Goal: Task Accomplishment & Management: Complete application form

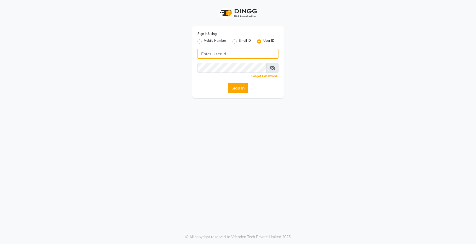
type input "kama"
click at [241, 90] on button "Sign In" at bounding box center [238, 88] width 20 height 10
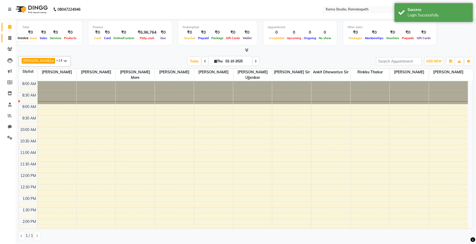
click at [9, 39] on icon at bounding box center [9, 38] width 3 height 4
select select "7582"
select select "service"
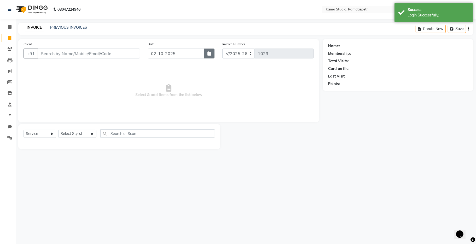
click at [206, 56] on button "button" at bounding box center [209, 54] width 10 height 10
select select "10"
select select "2025"
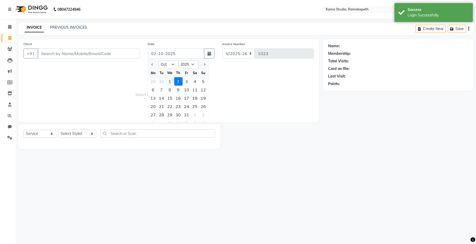
click at [171, 83] on div "1" at bounding box center [170, 81] width 8 height 8
type input "01-10-2025"
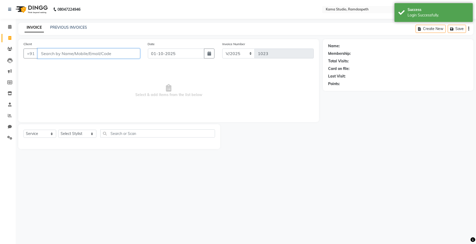
click at [101, 54] on input "Client" at bounding box center [89, 54] width 102 height 10
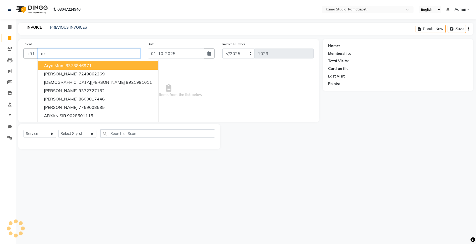
type input "a"
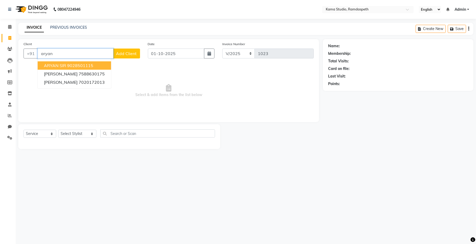
click at [100, 66] on button "ARYAN SIR 9028501115" at bounding box center [74, 65] width 73 height 8
type input "9028501115"
select select "1: Object"
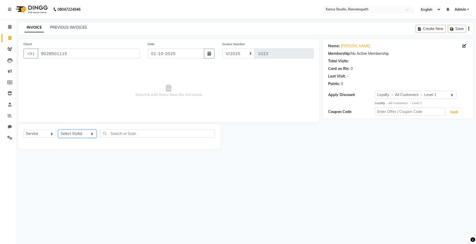
click at [73, 135] on select "Select Stylist [PERSON_NAME] [PERSON_NAME] Ankit Dhawariya [PERSON_NAME] Sir [P…" at bounding box center [77, 134] width 38 height 8
select select "67948"
click at [58, 130] on select "Select Stylist [PERSON_NAME] [PERSON_NAME] Ankit Dhawariya [PERSON_NAME] Sir [P…" at bounding box center [77, 134] width 38 height 8
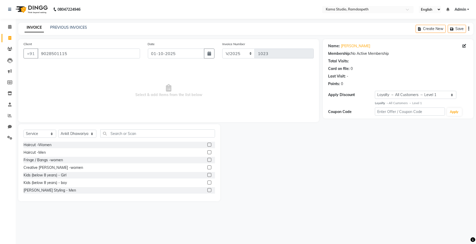
click at [207, 151] on label at bounding box center [209, 152] width 4 height 4
click at [207, 151] on input "checkbox" at bounding box center [208, 152] width 3 height 3
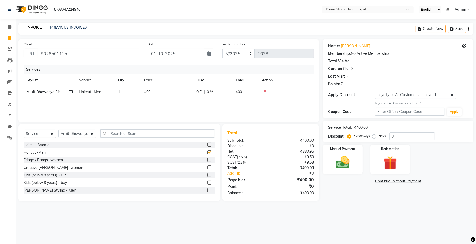
checkbox input "false"
click at [341, 158] on img at bounding box center [342, 162] width 23 height 16
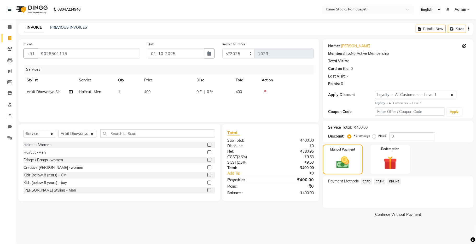
click at [395, 182] on span "ONLINE" at bounding box center [394, 182] width 14 height 6
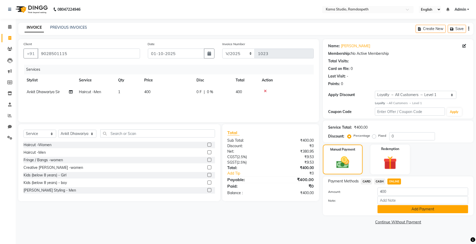
click at [381, 209] on button "Add Payment" at bounding box center [422, 209] width 91 height 8
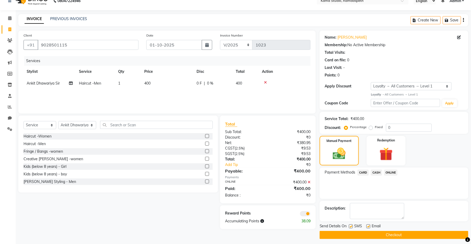
scroll to position [11, 0]
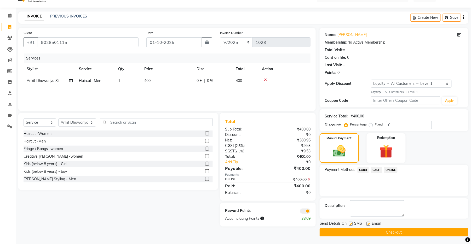
click at [351, 223] on label at bounding box center [351, 224] width 4 height 4
click at [351, 223] on input "checkbox" at bounding box center [350, 224] width 3 height 3
checkbox input "false"
click at [367, 224] on label at bounding box center [368, 224] width 4 height 4
click at [367, 224] on input "checkbox" at bounding box center [367, 224] width 3 height 3
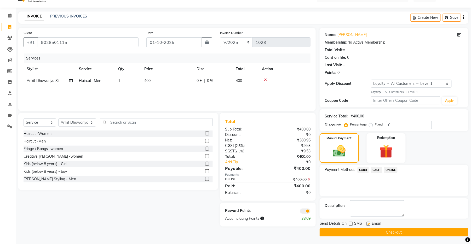
checkbox input "false"
click at [369, 232] on button "Checkout" at bounding box center [393, 233] width 149 height 8
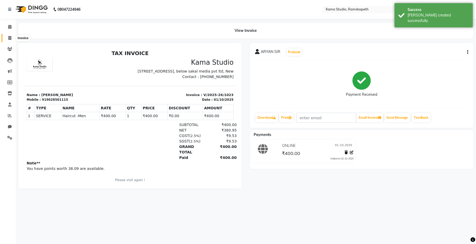
click at [9, 38] on icon at bounding box center [9, 38] width 3 height 4
select select "service"
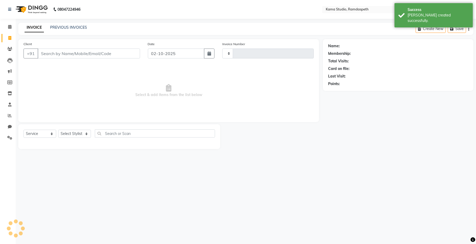
type input "1024"
select select "7582"
click at [75, 24] on div "INVOICE PREVIOUS INVOICES Create New Save" at bounding box center [245, 29] width 455 height 12
click at [77, 30] on div "PREVIOUS INVOICES" at bounding box center [68, 27] width 37 height 5
click at [71, 27] on link "PREVIOUS INVOICES" at bounding box center [68, 27] width 37 height 5
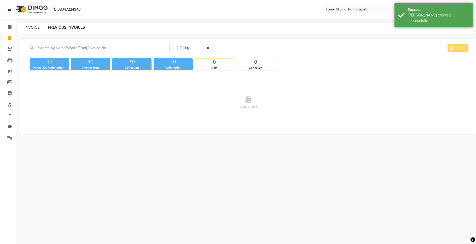
click at [35, 27] on link "INVOICE" at bounding box center [32, 27] width 15 height 5
select select "service"
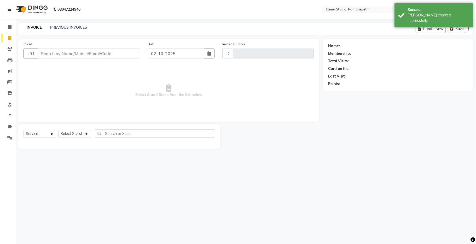
type input "1024"
select select "7582"
click at [211, 52] on icon "button" at bounding box center [209, 53] width 4 height 4
select select "10"
select select "2025"
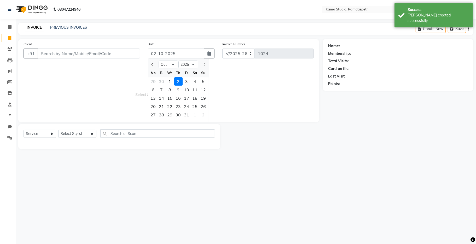
drag, startPoint x: 171, startPoint y: 80, endPoint x: 137, endPoint y: 65, distance: 37.3
click at [170, 80] on div "1" at bounding box center [170, 81] width 8 height 8
type input "01-10-2025"
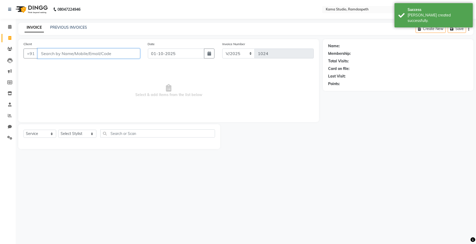
click at [129, 55] on input "Client" at bounding box center [89, 54] width 102 height 10
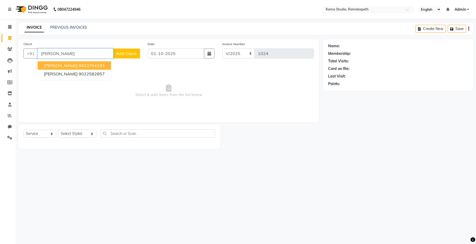
click at [83, 66] on ngb-highlight "9822754193" at bounding box center [92, 65] width 26 height 5
type input "9822754193"
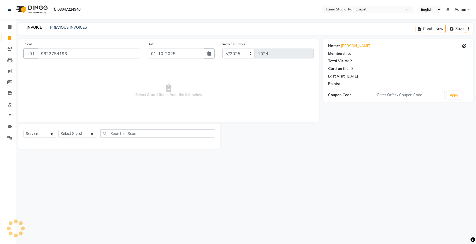
select select "1: Object"
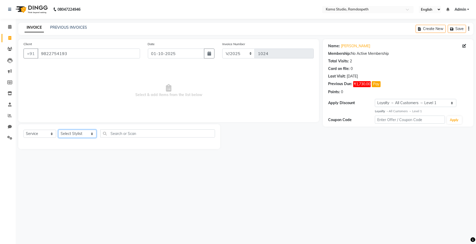
click at [75, 135] on select "Select Stylist [PERSON_NAME] [PERSON_NAME] Ankit Dhawariya [PERSON_NAME] Sir [P…" at bounding box center [77, 134] width 38 height 8
select select "81212"
click at [58, 130] on select "Select Stylist [PERSON_NAME] [PERSON_NAME] Ankit Dhawariya [PERSON_NAME] Sir [P…" at bounding box center [77, 134] width 38 height 8
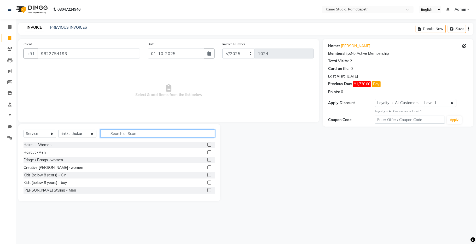
click at [119, 135] on input "text" at bounding box center [157, 134] width 115 height 8
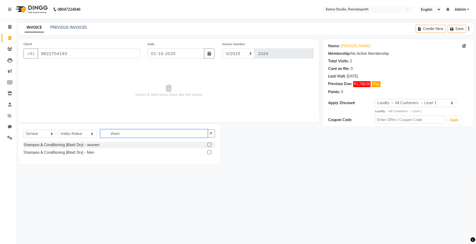
type input "sham"
click at [208, 143] on label at bounding box center [209, 145] width 4 height 4
click at [208, 143] on input "checkbox" at bounding box center [208, 144] width 3 height 3
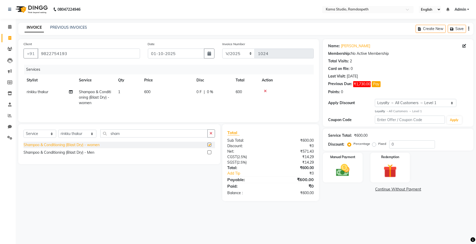
checkbox input "false"
click at [81, 132] on select "Select Stylist [PERSON_NAME] [PERSON_NAME] Ankit Dhawariya [PERSON_NAME] Sir [P…" at bounding box center [77, 134] width 38 height 8
select select "67942"
click at [58, 131] on select "Select Stylist [PERSON_NAME] [PERSON_NAME] Ankit Dhawariya [PERSON_NAME] Sir [P…" at bounding box center [77, 134] width 38 height 8
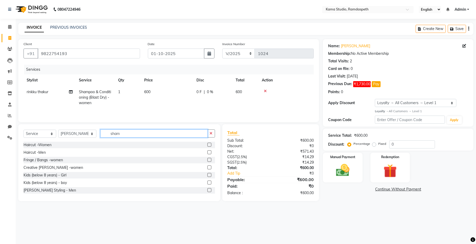
drag, startPoint x: 104, startPoint y: 135, endPoint x: 96, endPoint y: 132, distance: 7.7
click at [100, 132] on input "sham" at bounding box center [153, 134] width 107 height 8
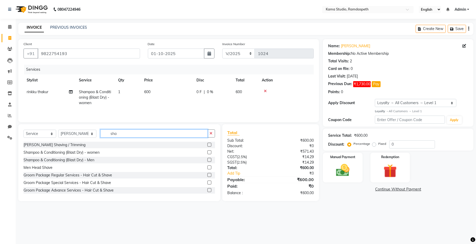
type input "sham"
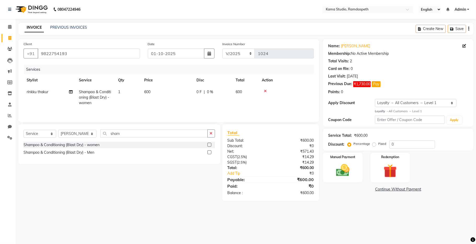
drag, startPoint x: 210, startPoint y: 145, endPoint x: 188, endPoint y: 132, distance: 25.3
click at [209, 145] on label at bounding box center [209, 145] width 4 height 4
click at [209, 145] on input "checkbox" at bounding box center [208, 144] width 3 height 3
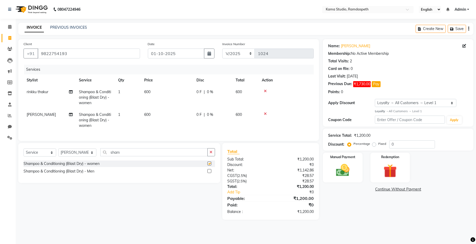
click at [173, 107] on td "600" at bounding box center [167, 97] width 52 height 23
checkbox input "false"
select select "81212"
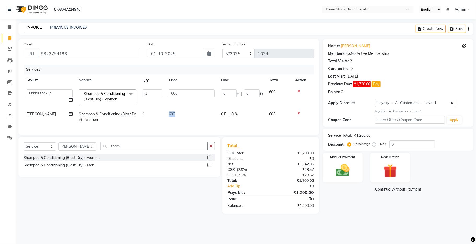
drag, startPoint x: 176, startPoint y: 114, endPoint x: 169, endPoint y: 113, distance: 6.8
click at [169, 113] on td "600" at bounding box center [192, 116] width 52 height 17
select select "67942"
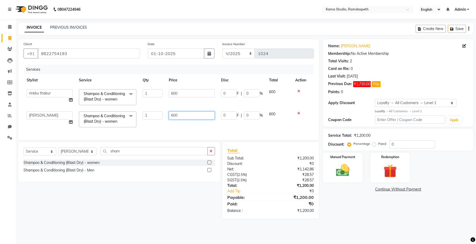
drag, startPoint x: 182, startPoint y: 116, endPoint x: 169, endPoint y: 112, distance: 13.6
click at [163, 115] on tr "[PERSON_NAME] [PERSON_NAME] Ankit Dhawariya [PERSON_NAME] Devendra Dhawariya Si…" at bounding box center [169, 119] width 290 height 22
type input "900"
click at [209, 126] on div "Services Stylist Service Qty Price Disc Total Action [PERSON_NAME] [PERSON_NAME…" at bounding box center [169, 100] width 290 height 70
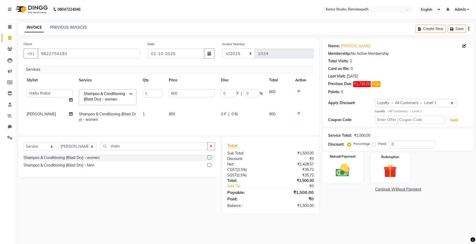
click at [351, 174] on img at bounding box center [342, 170] width 23 height 16
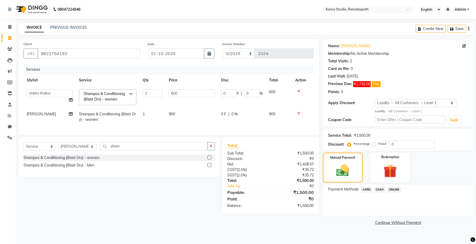
click at [394, 191] on span "ONLINE" at bounding box center [394, 190] width 14 height 6
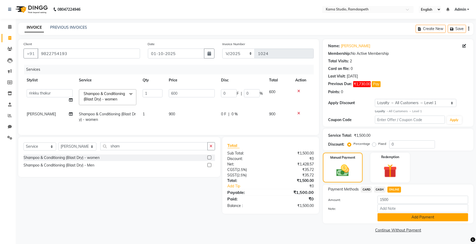
click at [395, 217] on button "Add Payment" at bounding box center [422, 217] width 91 height 8
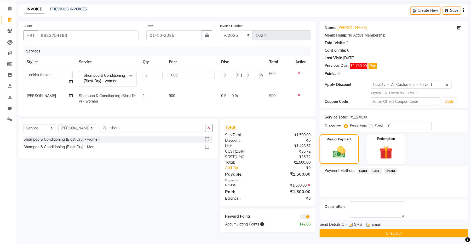
scroll to position [19, 0]
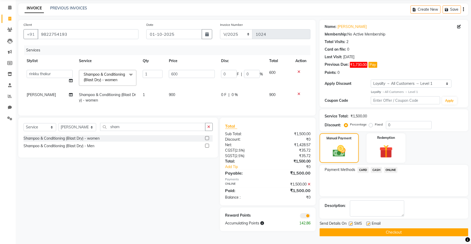
click at [349, 223] on label at bounding box center [351, 224] width 4 height 4
click at [349, 223] on input "checkbox" at bounding box center [350, 224] width 3 height 3
checkbox input "false"
click at [367, 223] on label at bounding box center [368, 224] width 4 height 4
click at [367, 223] on input "checkbox" at bounding box center [367, 224] width 3 height 3
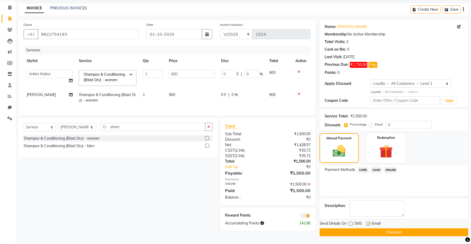
checkbox input "false"
click at [369, 230] on button "Checkout" at bounding box center [393, 233] width 149 height 8
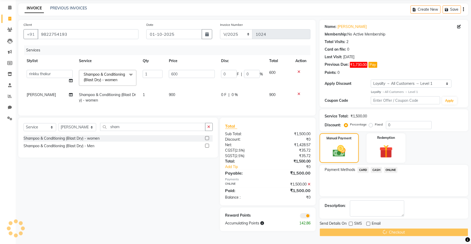
scroll to position [7, 0]
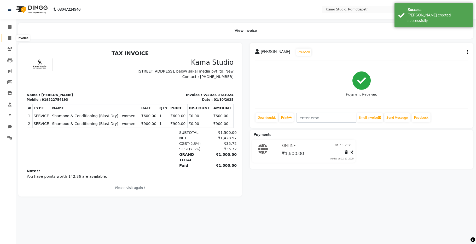
click at [8, 38] on icon at bounding box center [9, 38] width 3 height 4
select select "7582"
select select "service"
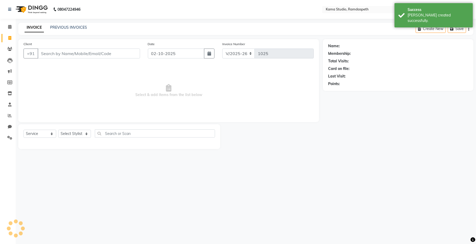
click at [69, 55] on input "Client" at bounding box center [89, 54] width 102 height 10
click at [209, 52] on icon "button" at bounding box center [209, 53] width 4 height 4
select select "10"
select select "2025"
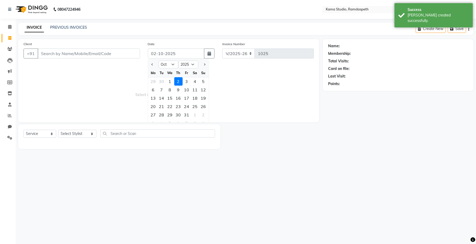
click at [168, 81] on div "1" at bounding box center [170, 81] width 8 height 8
type input "01-10-2025"
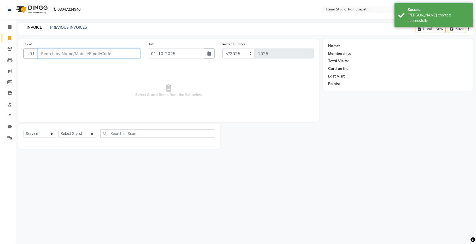
click at [100, 56] on input "Client" at bounding box center [89, 54] width 102 height 10
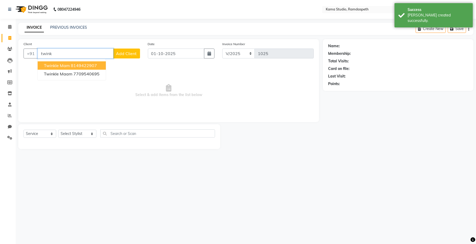
click at [79, 66] on ngb-highlight "8149422907" at bounding box center [84, 65] width 26 height 5
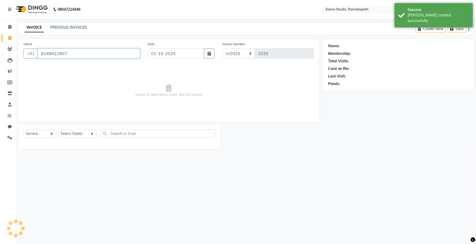
type input "8149422907"
select select "1: Object"
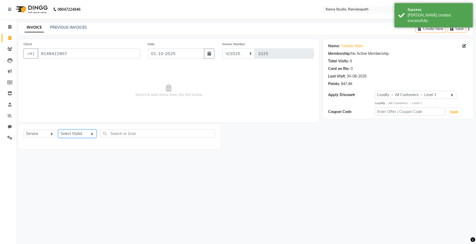
click at [75, 135] on select "Select Stylist [PERSON_NAME] [PERSON_NAME] Ankit Dhawariya [PERSON_NAME] Sir [P…" at bounding box center [77, 134] width 38 height 8
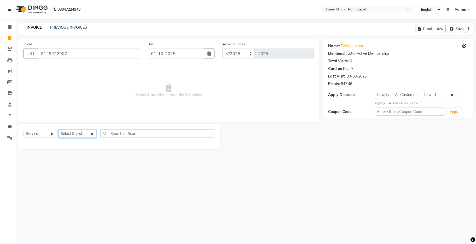
select select "81212"
click at [58, 130] on select "Select Stylist [PERSON_NAME] [PERSON_NAME] Ankit Dhawariya [PERSON_NAME] Sir [P…" at bounding box center [77, 134] width 38 height 8
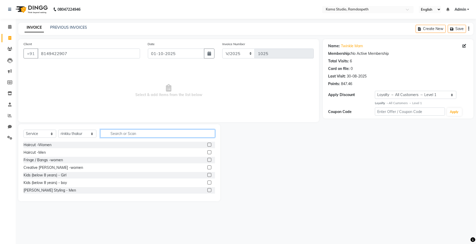
click at [111, 134] on input "text" at bounding box center [157, 134] width 115 height 8
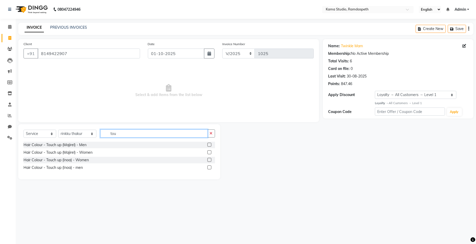
type input "tou"
click at [208, 154] on label at bounding box center [209, 152] width 4 height 4
click at [208, 154] on input "checkbox" at bounding box center [208, 152] width 3 height 3
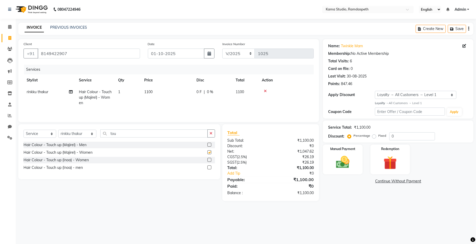
checkbox input "false"
click at [209, 162] on label at bounding box center [209, 160] width 4 height 4
click at [209, 162] on input "checkbox" at bounding box center [208, 160] width 3 height 3
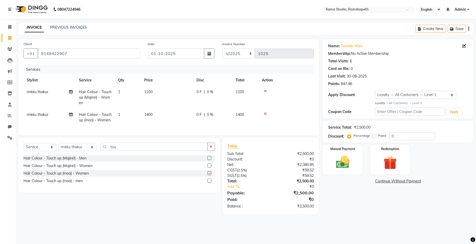
checkbox input "false"
click at [266, 90] on icon at bounding box center [265, 91] width 3 height 4
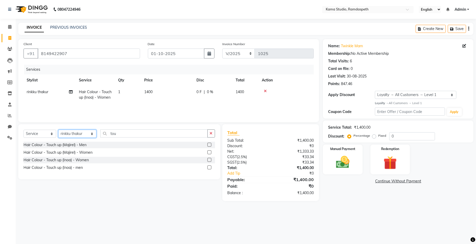
click at [73, 132] on select "Select Stylist [PERSON_NAME] [PERSON_NAME] Ankit Dhawariya [PERSON_NAME] Sir [P…" at bounding box center [77, 134] width 38 height 8
select select "67945"
click at [58, 130] on select "Select Stylist [PERSON_NAME] [PERSON_NAME] Ankit Dhawariya [PERSON_NAME] Sir [P…" at bounding box center [77, 134] width 38 height 8
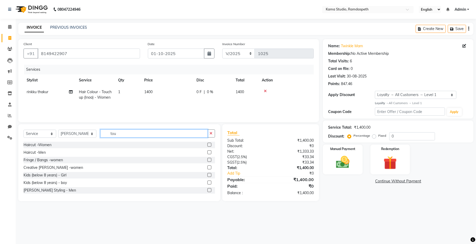
drag, startPoint x: 120, startPoint y: 132, endPoint x: 102, endPoint y: 131, distance: 18.1
click at [102, 131] on input "tou" at bounding box center [153, 134] width 107 height 8
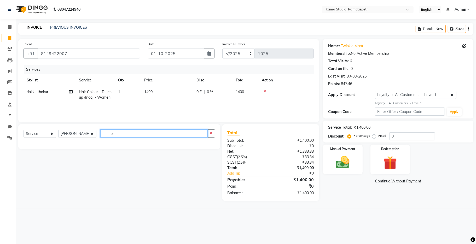
type input "p"
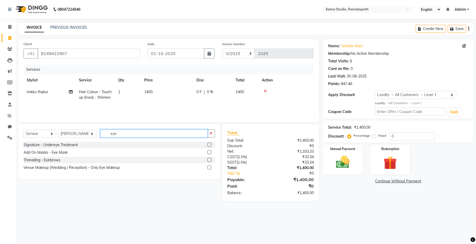
type input "eye"
drag, startPoint x: 210, startPoint y: 160, endPoint x: 198, endPoint y: 153, distance: 13.7
click at [209, 160] on label at bounding box center [209, 160] width 4 height 4
click at [209, 160] on input "checkbox" at bounding box center [208, 160] width 3 height 3
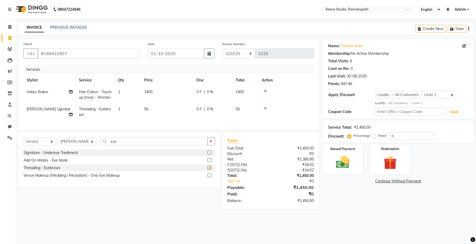
checkbox input "false"
drag, startPoint x: 162, startPoint y: 142, endPoint x: 91, endPoint y: 145, distance: 70.8
click at [91, 145] on div "Select Service Product Membership Package Voucher Prepaid Gift Card Select Styl…" at bounding box center [119, 143] width 191 height 12
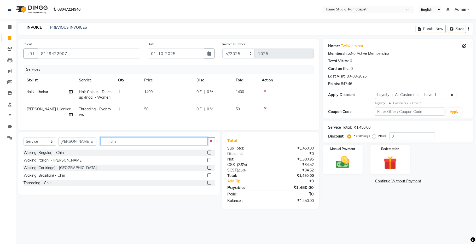
type input "chin"
click at [208, 185] on label at bounding box center [209, 183] width 4 height 4
click at [208, 185] on input "checkbox" at bounding box center [208, 183] width 3 height 3
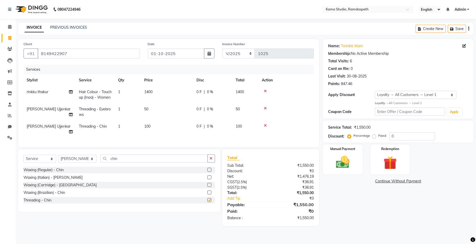
checkbox input "false"
click at [155, 110] on td "50" at bounding box center [167, 111] width 52 height 17
select select "67945"
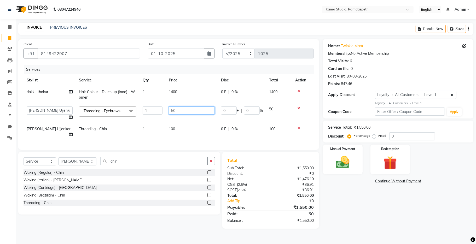
drag, startPoint x: 180, startPoint y: 112, endPoint x: 171, endPoint y: 106, distance: 10.4
click at [168, 108] on td "50" at bounding box center [192, 113] width 52 height 20
type input "100"
click at [188, 135] on div "Services Stylist Service Qty Price Disc Total Action rinkku thakur Hair Colour …" at bounding box center [169, 105] width 290 height 80
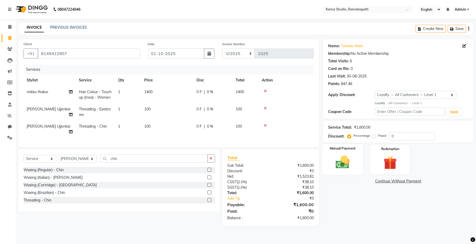
click at [348, 164] on img at bounding box center [342, 162] width 23 height 16
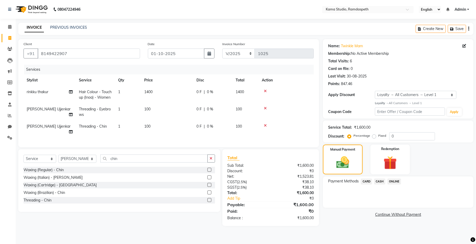
click at [396, 182] on span "ONLINE" at bounding box center [394, 182] width 14 height 6
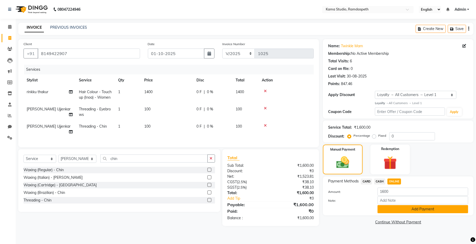
click at [383, 208] on button "Add Payment" at bounding box center [422, 209] width 91 height 8
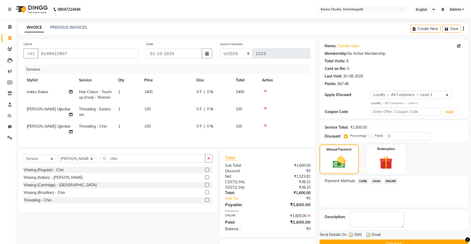
scroll to position [26, 0]
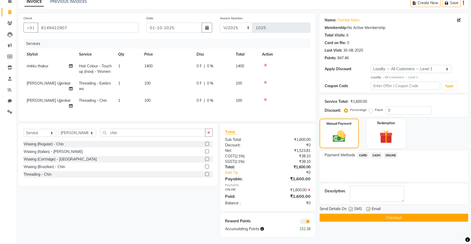
click at [351, 210] on label at bounding box center [351, 209] width 4 height 4
click at [351, 210] on input "checkbox" at bounding box center [350, 209] width 3 height 3
checkbox input "false"
click at [368, 209] on label at bounding box center [368, 209] width 4 height 4
click at [368, 209] on input "checkbox" at bounding box center [367, 209] width 3 height 3
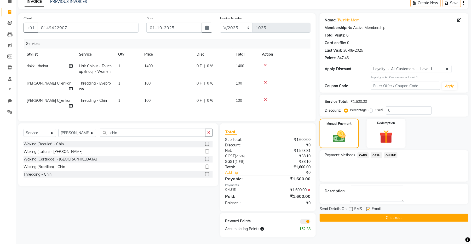
checkbox input "false"
click at [371, 217] on button "Checkout" at bounding box center [393, 218] width 149 height 8
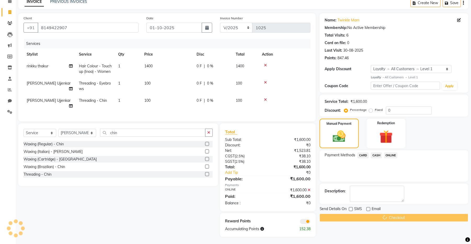
scroll to position [13, 0]
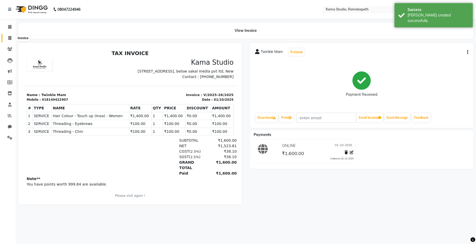
click at [11, 36] on span at bounding box center [9, 38] width 9 height 6
select select "service"
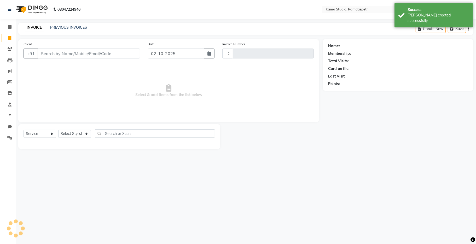
type input "1026"
select select "7582"
click at [204, 53] on button "button" at bounding box center [209, 54] width 10 height 10
select select "10"
select select "2025"
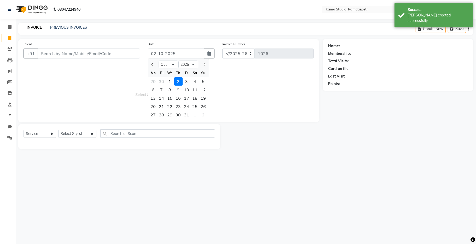
drag, startPoint x: 170, startPoint y: 81, endPoint x: 140, endPoint y: 69, distance: 32.3
click at [168, 81] on div "1" at bounding box center [170, 81] width 8 height 8
type input "01-10-2025"
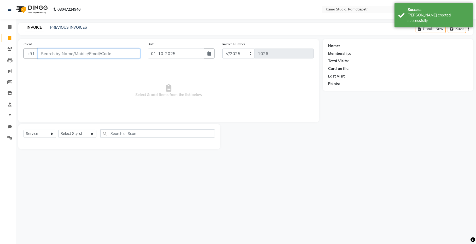
click at [108, 58] on input "Client" at bounding box center [89, 54] width 102 height 10
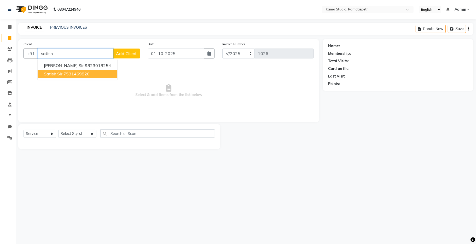
click at [69, 76] on ngb-highlight "7531469820" at bounding box center [76, 73] width 26 height 5
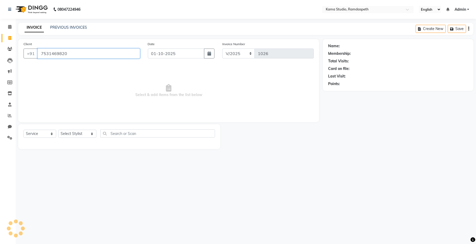
type input "7531469820"
select select "1: Object"
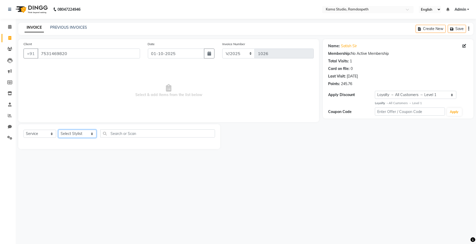
click at [74, 136] on select "Select Stylist [PERSON_NAME] [PERSON_NAME] Ankit Dhawariya [PERSON_NAME] Sir [P…" at bounding box center [77, 134] width 38 height 8
select select "67943"
click at [58, 130] on select "Select Stylist [PERSON_NAME] [PERSON_NAME] Ankit Dhawariya [PERSON_NAME] Sir [P…" at bounding box center [77, 134] width 38 height 8
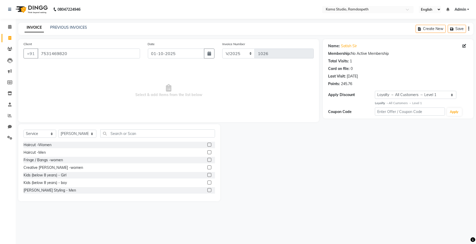
click at [207, 153] on label at bounding box center [209, 152] width 4 height 4
click at [207, 153] on input "checkbox" at bounding box center [208, 152] width 3 height 3
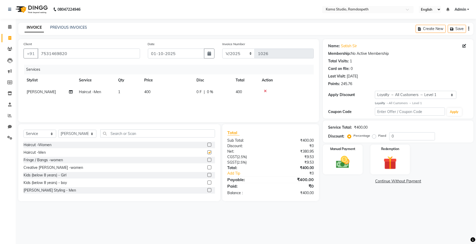
checkbox input "false"
drag, startPoint x: 173, startPoint y: 128, endPoint x: 173, endPoint y: 131, distance: 2.9
click at [173, 128] on div "Select Service Product Membership Package Voucher Prepaid Gift Card Select Styl…" at bounding box center [119, 162] width 202 height 77
click at [174, 132] on input "text" at bounding box center [157, 134] width 115 height 8
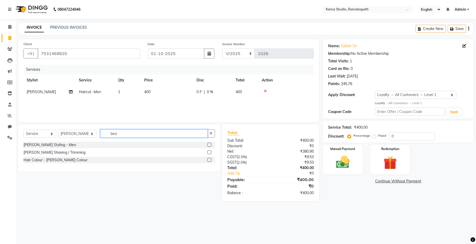
type input "bea"
click at [209, 145] on label at bounding box center [209, 145] width 4 height 4
click at [209, 145] on input "checkbox" at bounding box center [208, 144] width 3 height 3
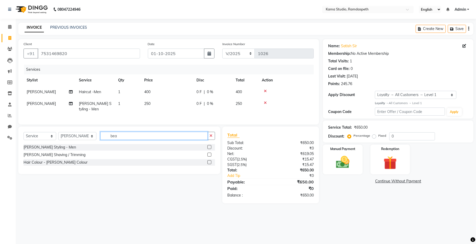
checkbox input "false"
drag, startPoint x: 180, startPoint y: 144, endPoint x: 76, endPoint y: 139, distance: 103.8
click at [76, 139] on div "Select Service Product Membership Package Voucher Prepaid Gift Card Select Styl…" at bounding box center [119, 138] width 191 height 12
type input "sham"
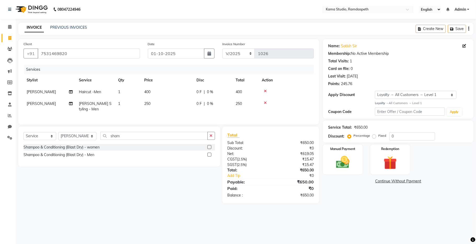
drag, startPoint x: 208, startPoint y: 159, endPoint x: 196, endPoint y: 142, distance: 21.0
click at [208, 157] on label at bounding box center [209, 155] width 4 height 4
click at [208, 157] on input "checkbox" at bounding box center [208, 154] width 3 height 3
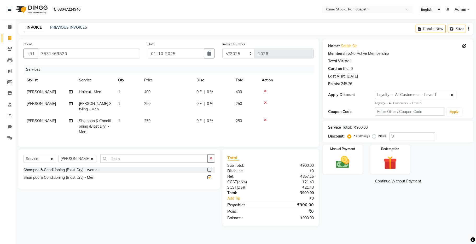
click at [171, 113] on td "250" at bounding box center [167, 106] width 52 height 17
checkbox input "false"
select select "67943"
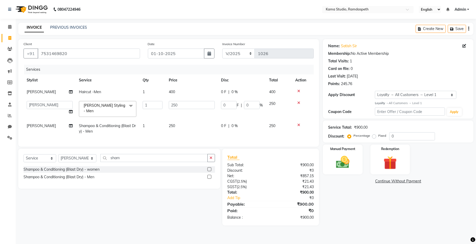
click at [181, 125] on td "250" at bounding box center [192, 128] width 52 height 17
select select "67943"
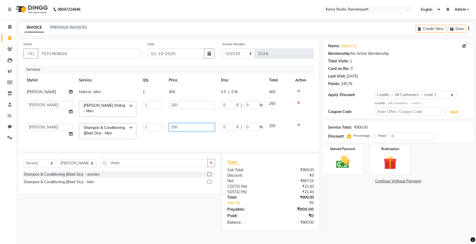
drag, startPoint x: 180, startPoint y: 126, endPoint x: 163, endPoint y: 123, distance: 17.5
click at [163, 123] on tr "[PERSON_NAME] [PERSON_NAME] Ankit Dhawariya [PERSON_NAME] Devendra Dhawariya Si…" at bounding box center [169, 131] width 290 height 22
type input "300"
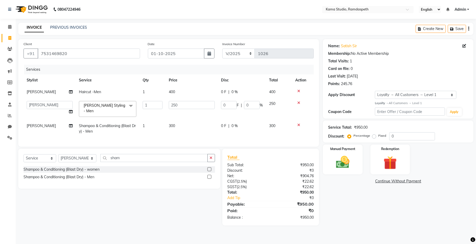
click at [198, 141] on div "Services Stylist Service Qty Price Disc Total Action [PERSON_NAME] Haircut -Men…" at bounding box center [169, 103] width 290 height 77
click at [183, 105] on input "250" at bounding box center [192, 105] width 46 height 8
drag, startPoint x: 183, startPoint y: 104, endPoint x: 166, endPoint y: 102, distance: 17.3
click at [166, 103] on td "250" at bounding box center [192, 109] width 52 height 22
type input "300"
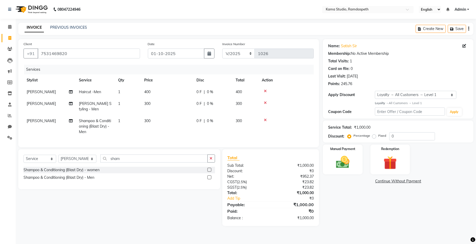
click at [203, 135] on div "Services Stylist Service Qty Price Disc Total Action [PERSON_NAME] Haircut -Men…" at bounding box center [169, 103] width 290 height 77
click at [343, 167] on img at bounding box center [342, 162] width 23 height 16
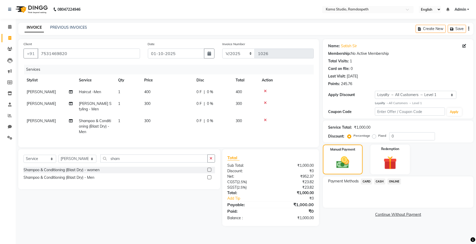
click at [380, 179] on span "CASH" at bounding box center [379, 182] width 11 height 6
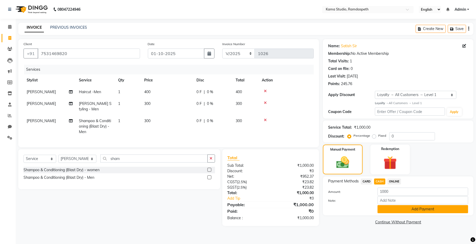
click at [389, 208] on button "Add Payment" at bounding box center [422, 209] width 91 height 8
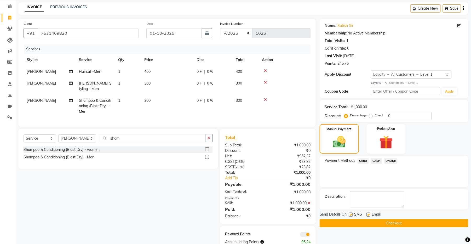
scroll to position [39, 0]
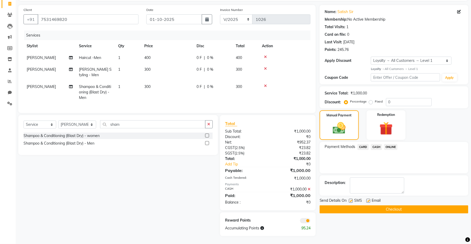
drag, startPoint x: 351, startPoint y: 196, endPoint x: 366, endPoint y: 200, distance: 16.0
click at [351, 199] on label at bounding box center [351, 201] width 4 height 4
click at [351, 200] on input "checkbox" at bounding box center [350, 201] width 3 height 3
checkbox input "false"
click at [369, 199] on label at bounding box center [368, 201] width 4 height 4
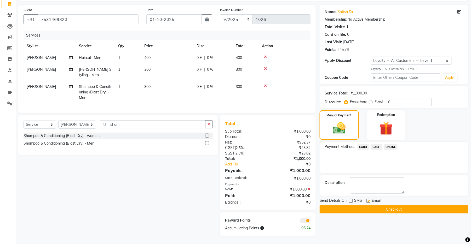
click at [369, 200] on input "checkbox" at bounding box center [367, 201] width 3 height 3
checkbox input "false"
click at [369, 206] on button "Checkout" at bounding box center [393, 210] width 149 height 8
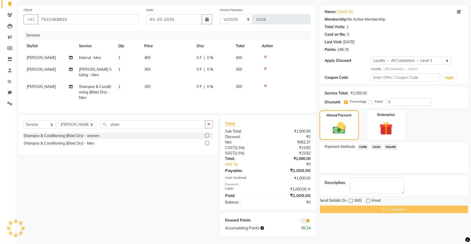
scroll to position [13, 0]
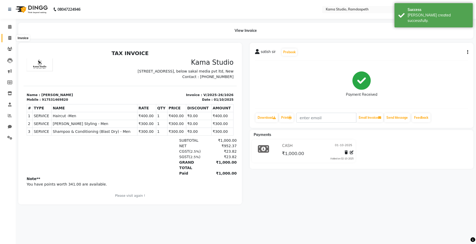
click at [9, 37] on icon at bounding box center [9, 38] width 3 height 4
select select "7582"
select select "service"
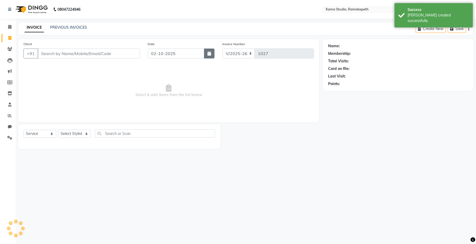
click at [209, 54] on icon "button" at bounding box center [209, 53] width 4 height 4
select select "10"
select select "2025"
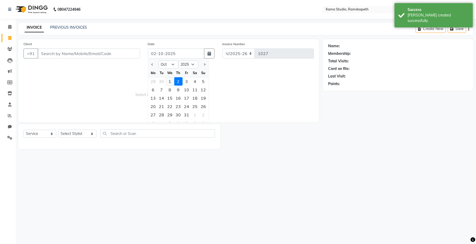
drag, startPoint x: 170, startPoint y: 83, endPoint x: 143, endPoint y: 71, distance: 28.8
click at [169, 83] on div "1" at bounding box center [170, 81] width 8 height 8
type input "01-10-2025"
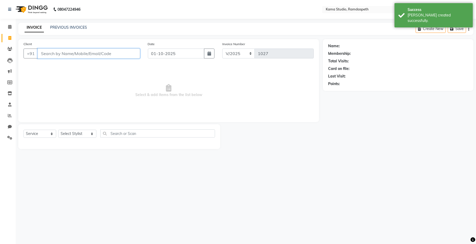
click at [106, 56] on input "Client" at bounding box center [89, 54] width 102 height 10
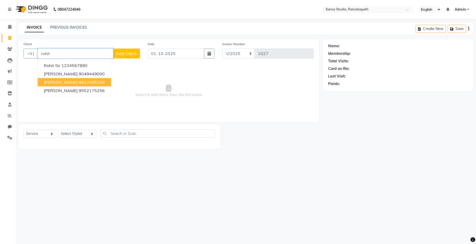
click at [79, 83] on ngb-highlight "9822595108" at bounding box center [92, 82] width 26 height 5
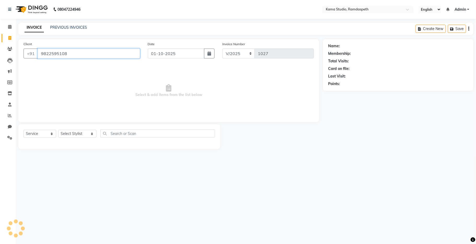
type input "9822595108"
select select "1: Object"
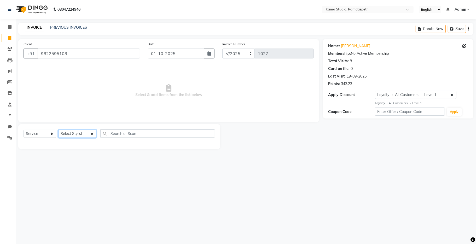
click at [78, 136] on select "Select Stylist [PERSON_NAME] [PERSON_NAME] Ankit Dhawariya [PERSON_NAME] Sir [P…" at bounding box center [77, 134] width 38 height 8
select select "67943"
click at [58, 130] on select "Select Stylist [PERSON_NAME] [PERSON_NAME] Ankit Dhawariya [PERSON_NAME] Sir [P…" at bounding box center [77, 134] width 38 height 8
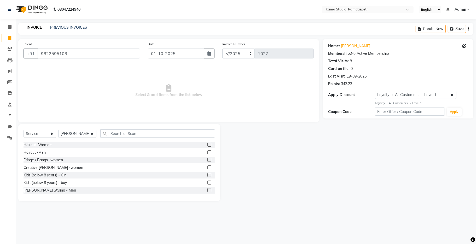
drag, startPoint x: 204, startPoint y: 153, endPoint x: 189, endPoint y: 136, distance: 22.4
click at [207, 152] on label at bounding box center [209, 152] width 4 height 4
click at [207, 152] on input "checkbox" at bounding box center [208, 152] width 3 height 3
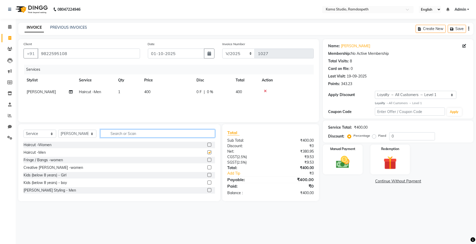
click at [188, 135] on input "text" at bounding box center [157, 134] width 115 height 8
checkbox input "false"
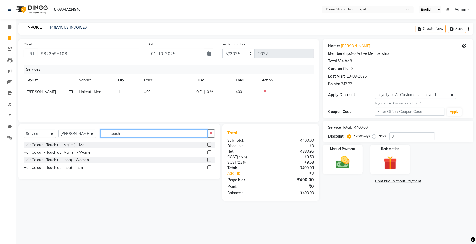
type input "touch"
click at [209, 167] on label at bounding box center [209, 168] width 4 height 4
click at [209, 167] on input "checkbox" at bounding box center [208, 167] width 3 height 3
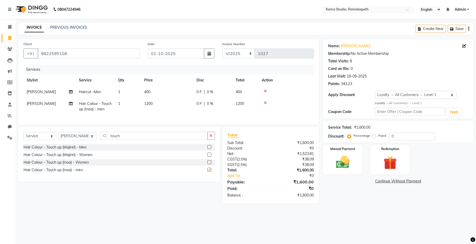
checkbox input "false"
drag, startPoint x: 127, startPoint y: 141, endPoint x: 95, endPoint y: 137, distance: 31.7
click at [100, 137] on input "touch" at bounding box center [153, 136] width 107 height 8
type input "bea"
click at [209, 157] on label at bounding box center [209, 155] width 4 height 4
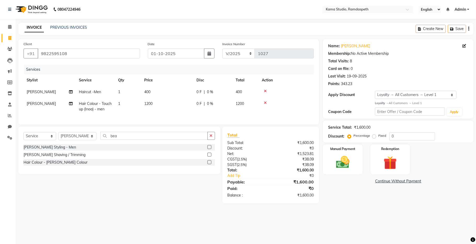
click at [209, 157] on input "checkbox" at bounding box center [208, 154] width 3 height 3
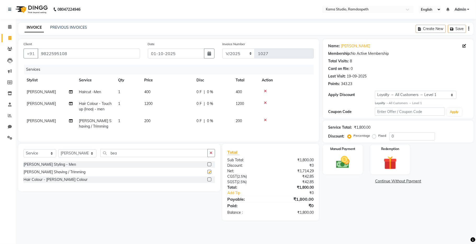
checkbox input "false"
click at [171, 124] on td "200" at bounding box center [167, 123] width 52 height 17
select select "67943"
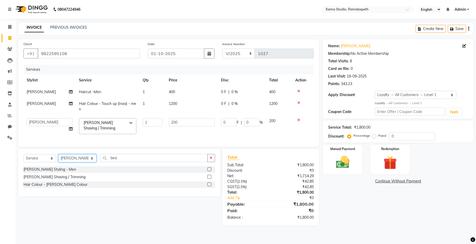
click at [78, 162] on select "Select Stylist [PERSON_NAME] [PERSON_NAME] Ankit Dhawariya [PERSON_NAME] Sir [P…" at bounding box center [77, 158] width 38 height 8
drag, startPoint x: 138, startPoint y: 150, endPoint x: 129, endPoint y: 147, distance: 9.8
click at [138, 147] on div "Client [PHONE_NUMBER] Date [DATE] Invoice Number V/2025 V/[PHONE_NUMBER] Servic…" at bounding box center [168, 93] width 301 height 108
click at [44, 162] on select "Select Service Product Membership Package Voucher Prepaid Gift Card" at bounding box center [40, 158] width 33 height 8
select select "product"
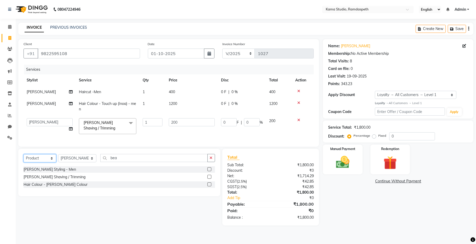
click at [24, 160] on select "Select Service Product Membership Package Voucher Prepaid Gift Card" at bounding box center [40, 158] width 33 height 8
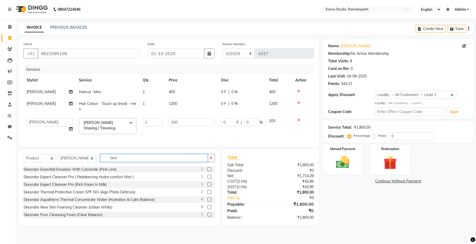
drag, startPoint x: 107, startPoint y: 164, endPoint x: 100, endPoint y: 163, distance: 7.1
click at [100, 162] on input "bea" at bounding box center [153, 158] width 107 height 8
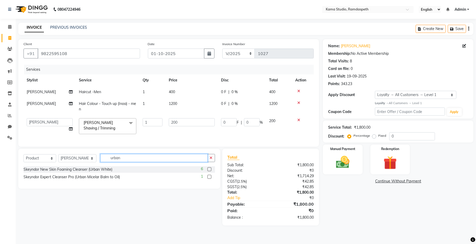
type input "urban"
click at [211, 171] on label at bounding box center [209, 169] width 4 height 4
click at [211, 171] on input "checkbox" at bounding box center [208, 169] width 3 height 3
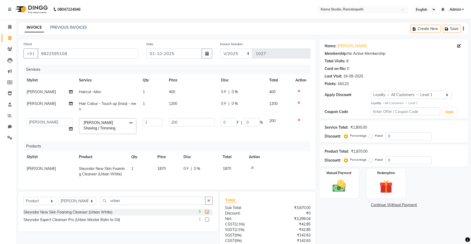
checkbox input "false"
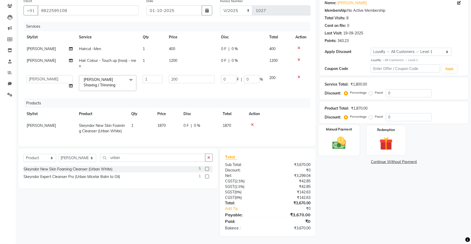
click at [340, 139] on img at bounding box center [339, 143] width 22 height 16
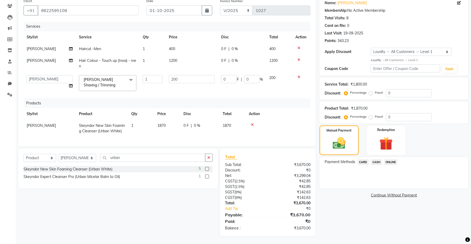
click at [393, 159] on span "ONLINE" at bounding box center [391, 162] width 14 height 6
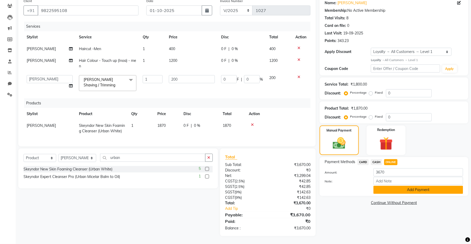
click at [395, 186] on button "Add Payment" at bounding box center [418, 190] width 90 height 8
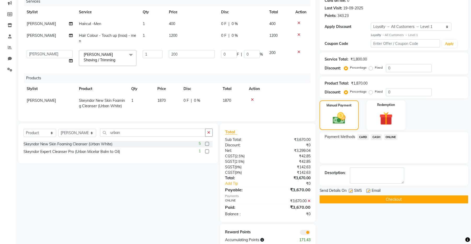
scroll to position [85, 0]
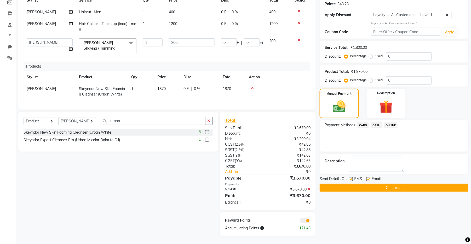
click at [351, 177] on label at bounding box center [351, 179] width 4 height 4
click at [351, 178] on input "checkbox" at bounding box center [350, 179] width 3 height 3
checkbox input "false"
click at [368, 177] on label at bounding box center [368, 179] width 4 height 4
click at [368, 178] on input "checkbox" at bounding box center [367, 179] width 3 height 3
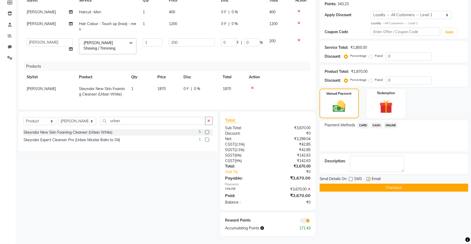
checkbox input "false"
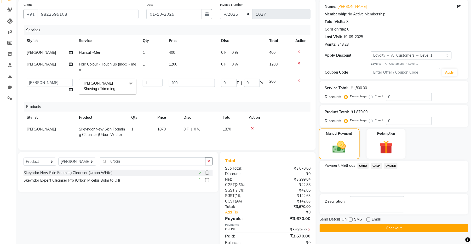
scroll to position [69, 0]
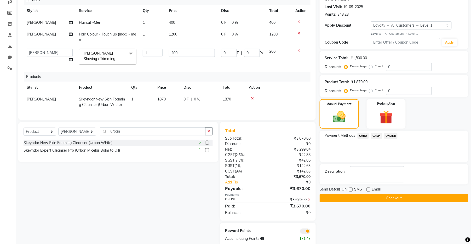
click at [359, 198] on button "Checkout" at bounding box center [393, 198] width 149 height 8
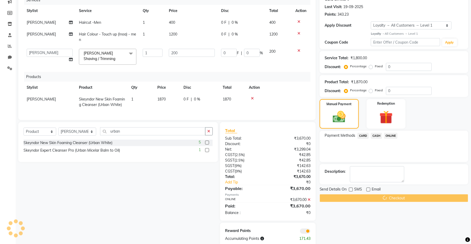
scroll to position [21, 0]
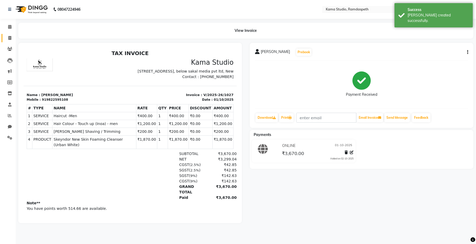
click at [11, 41] on span at bounding box center [9, 38] width 9 height 6
select select "service"
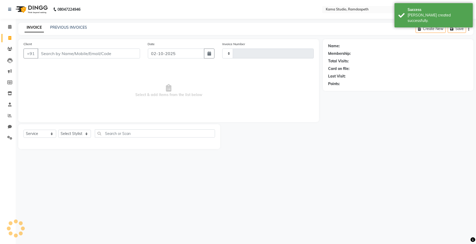
type input "1028"
select select "7582"
click at [208, 54] on icon "button" at bounding box center [209, 53] width 4 height 4
select select "10"
select select "2025"
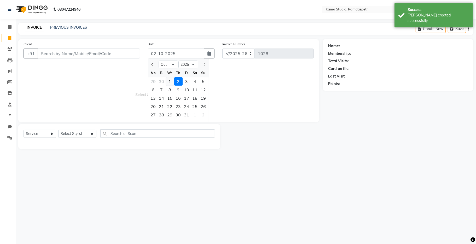
click at [170, 83] on div "1" at bounding box center [170, 81] width 8 height 8
type input "01-10-2025"
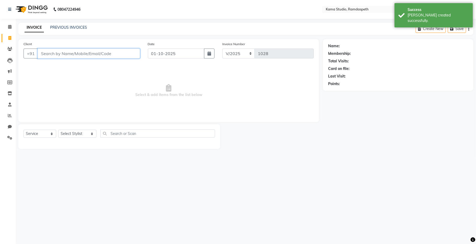
click at [118, 52] on input "Client" at bounding box center [89, 54] width 102 height 10
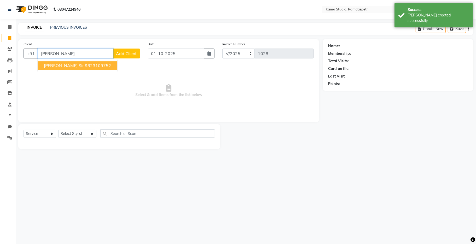
click at [85, 67] on ngb-highlight "9823109752" at bounding box center [98, 65] width 26 height 5
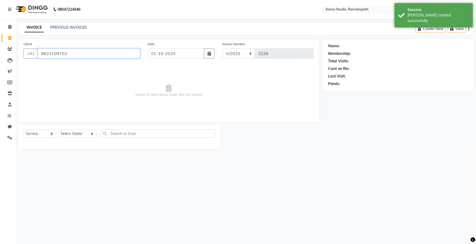
type input "9823109752"
select select "1: Object"
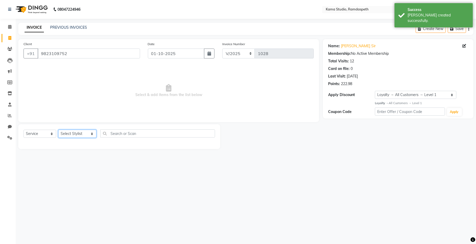
click at [68, 133] on select "Select Stylist [PERSON_NAME] [PERSON_NAME] Ankit Dhawariya [PERSON_NAME] Sir [P…" at bounding box center [77, 134] width 38 height 8
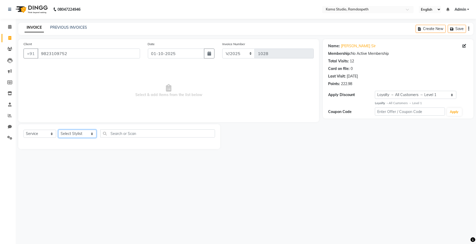
select select "67948"
click at [58, 130] on select "Select Stylist [PERSON_NAME] [PERSON_NAME] Ankit Dhawariya [PERSON_NAME] Sir [P…" at bounding box center [77, 134] width 38 height 8
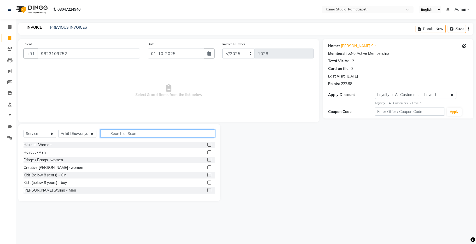
click at [114, 134] on input "text" at bounding box center [157, 134] width 115 height 8
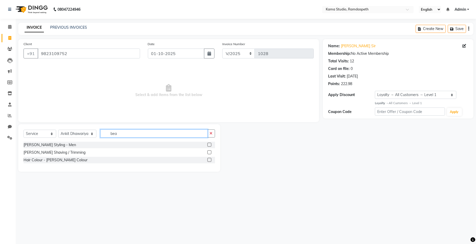
type input "bea"
click at [209, 143] on label at bounding box center [209, 145] width 4 height 4
click at [209, 143] on input "checkbox" at bounding box center [208, 144] width 3 height 3
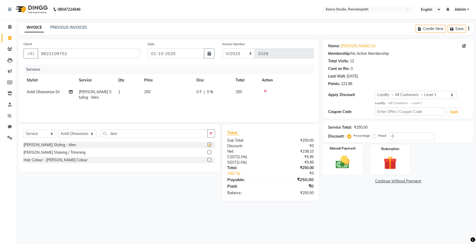
checkbox input "false"
click at [335, 164] on img at bounding box center [342, 162] width 23 height 16
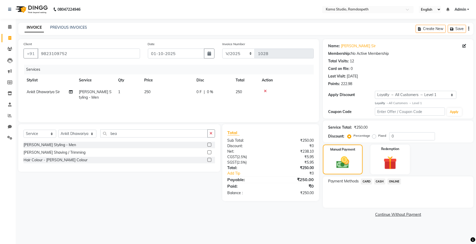
click at [378, 182] on span "CASH" at bounding box center [379, 182] width 11 height 6
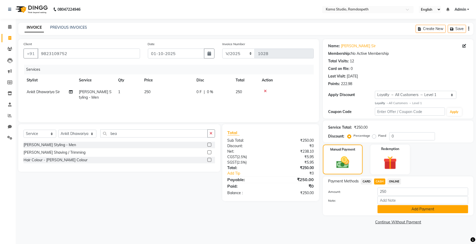
click at [391, 208] on button "Add Payment" at bounding box center [422, 209] width 91 height 8
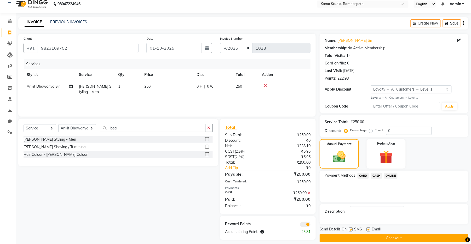
scroll to position [11, 0]
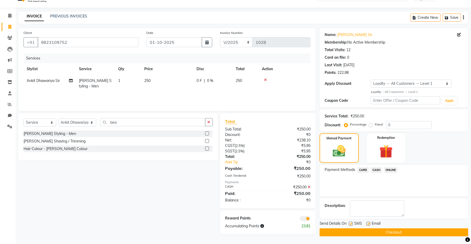
drag, startPoint x: 351, startPoint y: 223, endPoint x: 358, endPoint y: 227, distance: 8.7
click at [351, 223] on label at bounding box center [351, 224] width 4 height 4
click at [351, 223] on input "checkbox" at bounding box center [350, 224] width 3 height 3
checkbox input "false"
click at [366, 224] on label at bounding box center [368, 224] width 4 height 4
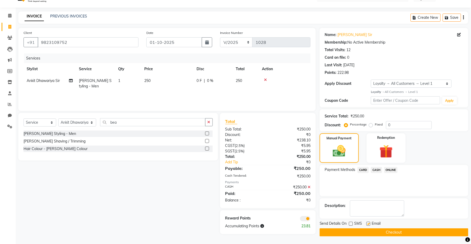
click at [366, 224] on input "checkbox" at bounding box center [367, 224] width 3 height 3
checkbox input "false"
click at [369, 233] on button "Checkout" at bounding box center [393, 233] width 149 height 8
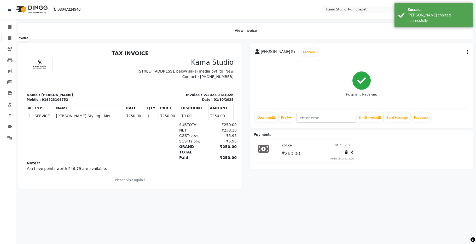
click at [5, 38] on span at bounding box center [9, 38] width 9 height 6
select select "7582"
select select "service"
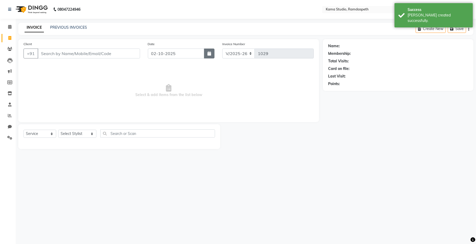
drag, startPoint x: 214, startPoint y: 52, endPoint x: 208, endPoint y: 52, distance: 6.0
click at [213, 52] on button "button" at bounding box center [209, 54] width 10 height 10
select select "10"
select select "2025"
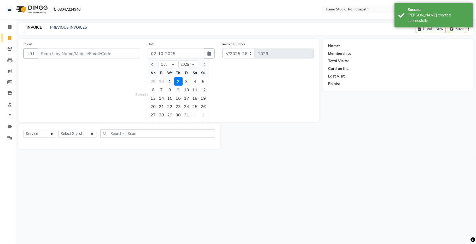
click at [169, 82] on div "1" at bounding box center [170, 81] width 8 height 8
type input "01-10-2025"
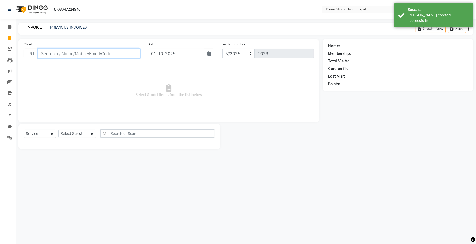
click at [116, 53] on input "Client" at bounding box center [89, 54] width 102 height 10
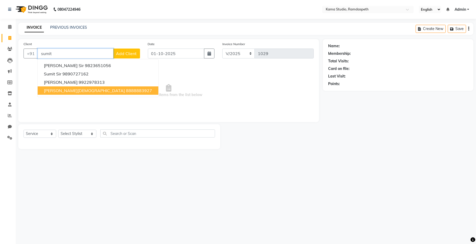
click at [126, 91] on ngb-highlight "8888883927" at bounding box center [139, 90] width 26 height 5
type input "8888883927"
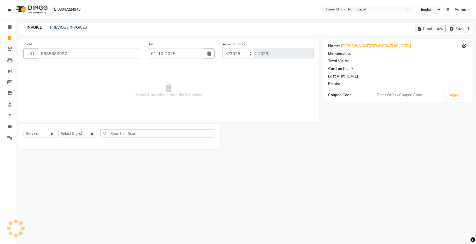
select select "1: Object"
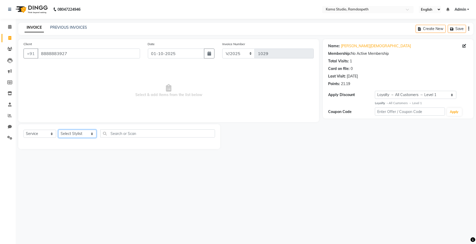
click at [78, 134] on select "Select Stylist [PERSON_NAME] [PERSON_NAME] Ankit Dhawariya [PERSON_NAME] Sir [P…" at bounding box center [77, 134] width 38 height 8
select select "67948"
click at [58, 130] on select "Select Stylist [PERSON_NAME] [PERSON_NAME] Ankit Dhawariya [PERSON_NAME] Sir [P…" at bounding box center [77, 134] width 38 height 8
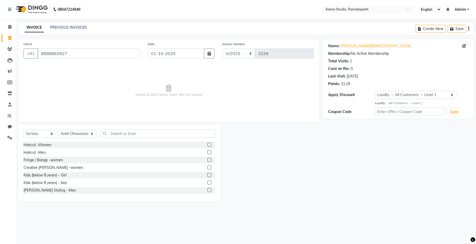
drag, startPoint x: 205, startPoint y: 152, endPoint x: 198, endPoint y: 150, distance: 7.1
click at [207, 152] on label at bounding box center [209, 152] width 4 height 4
click at [207, 152] on input "checkbox" at bounding box center [208, 152] width 3 height 3
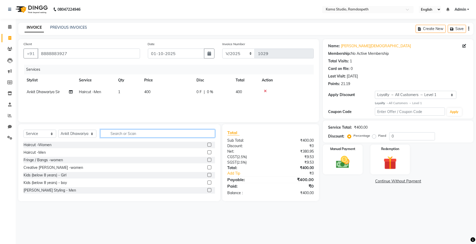
checkbox input "false"
click at [163, 130] on input "text" at bounding box center [157, 134] width 115 height 8
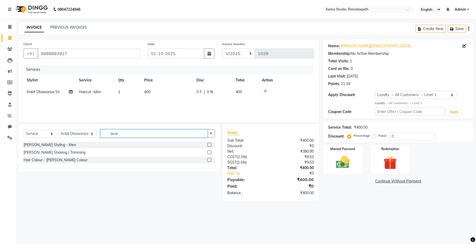
type input "bear"
click at [157, 93] on td "400" at bounding box center [167, 92] width 52 height 12
select select "67948"
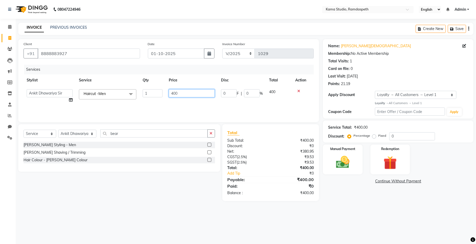
drag, startPoint x: 178, startPoint y: 95, endPoint x: 158, endPoint y: 93, distance: 20.5
click at [158, 93] on tr "[PERSON_NAME] [PERSON_NAME] Ankit Dhawariya [PERSON_NAME] Devendra Dhawariya Si…" at bounding box center [169, 96] width 290 height 20
type input "500"
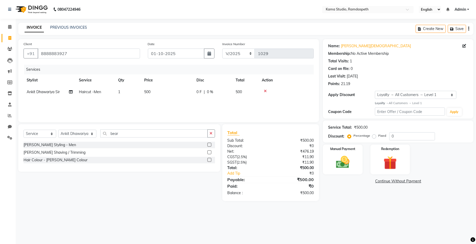
click at [206, 110] on div "Services Stylist Service Qty Price Disc Total Action Ankit Dhawariya Sir Haircu…" at bounding box center [169, 91] width 290 height 52
click at [358, 154] on div "Manual Payment" at bounding box center [342, 159] width 41 height 31
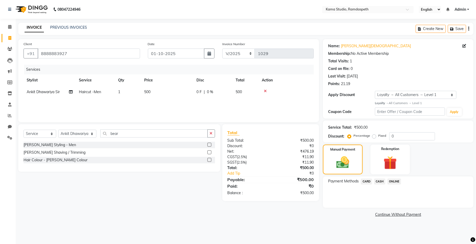
click at [379, 183] on span "CASH" at bounding box center [379, 182] width 11 height 6
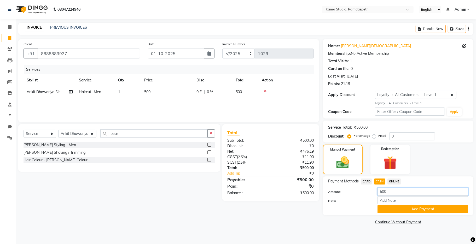
drag, startPoint x: 393, startPoint y: 190, endPoint x: 365, endPoint y: 189, distance: 28.5
click at [365, 189] on div "Amount: 500" at bounding box center [398, 192] width 148 height 9
type input "2"
type input "500"
click at [405, 198] on input "Note:" at bounding box center [422, 200] width 91 height 8
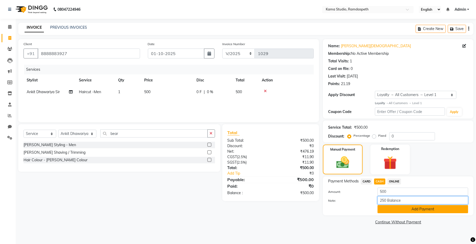
type input "250 Balance"
click at [412, 212] on button "Add Payment" at bounding box center [422, 209] width 91 height 8
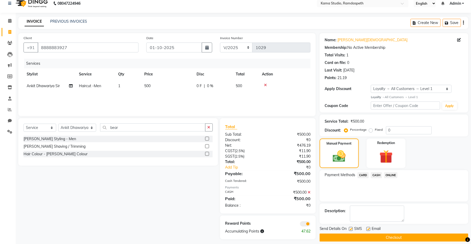
scroll to position [11, 0]
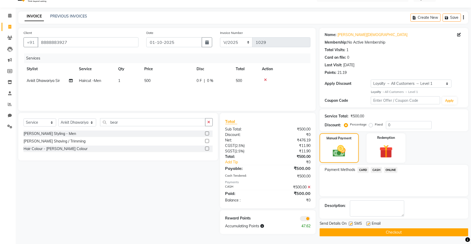
click at [351, 223] on label at bounding box center [351, 224] width 4 height 4
click at [351, 223] on input "checkbox" at bounding box center [350, 224] width 3 height 3
checkbox input "false"
click at [369, 224] on label at bounding box center [368, 224] width 4 height 4
click at [369, 224] on input "checkbox" at bounding box center [367, 224] width 3 height 3
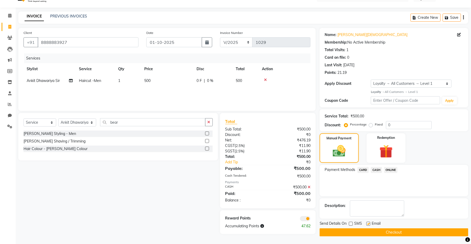
checkbox input "false"
click at [365, 231] on button "Checkout" at bounding box center [393, 233] width 149 height 8
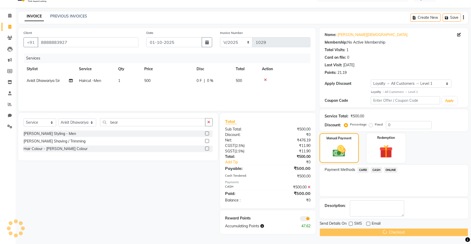
scroll to position [9, 0]
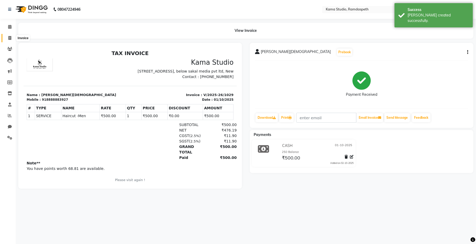
click at [8, 37] on icon at bounding box center [9, 38] width 3 height 4
select select "7582"
select select "service"
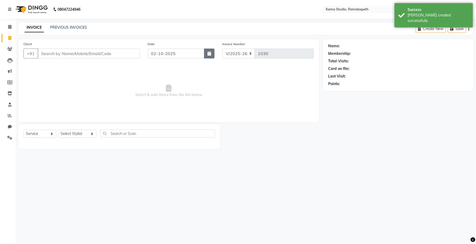
drag, startPoint x: 211, startPoint y: 55, endPoint x: 195, endPoint y: 58, distance: 16.2
click at [211, 56] on button "button" at bounding box center [209, 54] width 10 height 10
select select "10"
select select "2025"
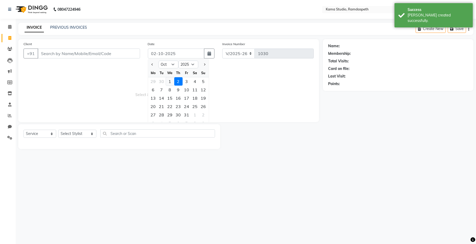
drag, startPoint x: 169, startPoint y: 82, endPoint x: 160, endPoint y: 76, distance: 10.7
click at [168, 82] on div "1" at bounding box center [170, 81] width 8 height 8
type input "01-10-2025"
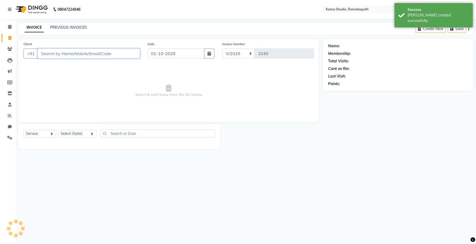
click at [120, 55] on input "Client" at bounding box center [89, 54] width 102 height 10
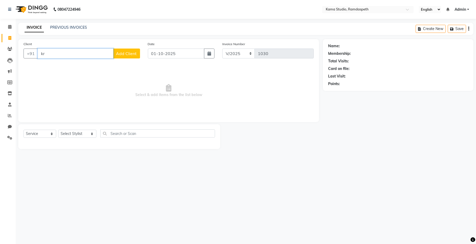
type input "k"
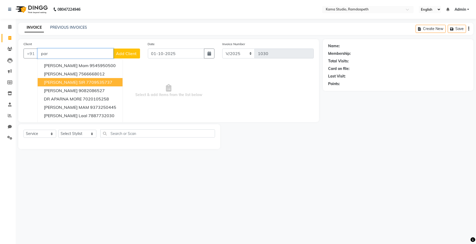
click at [84, 85] on button "[PERSON_NAME] SIR 7709535737" at bounding box center [80, 82] width 85 height 8
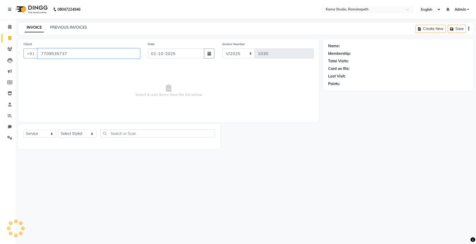
type input "7709535737"
select select "1: Object"
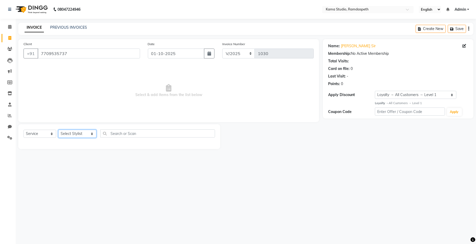
click at [82, 134] on select "Select Stylist [PERSON_NAME] [PERSON_NAME] Ankit Dhawariya [PERSON_NAME] Sir [P…" at bounding box center [77, 134] width 38 height 8
select select "67159"
click at [58, 130] on select "Select Stylist [PERSON_NAME] [PERSON_NAME] Ankit Dhawariya [PERSON_NAME] Sir [P…" at bounding box center [77, 134] width 38 height 8
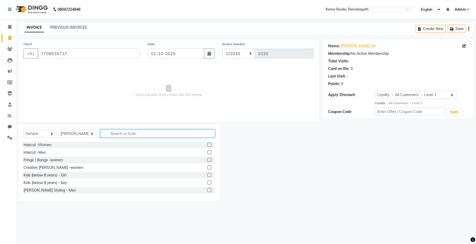
click at [116, 135] on input "text" at bounding box center [157, 134] width 115 height 8
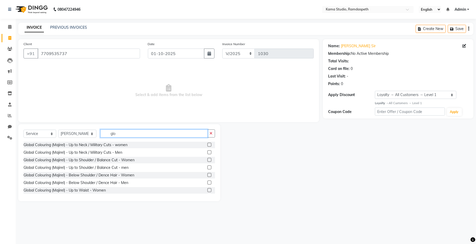
type input "glo"
click at [207, 161] on label at bounding box center [209, 160] width 4 height 4
click at [207, 161] on input "checkbox" at bounding box center [208, 160] width 3 height 3
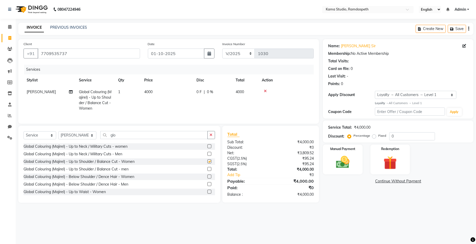
checkbox input "false"
click at [154, 96] on td "4000" at bounding box center [167, 100] width 52 height 28
select select "67159"
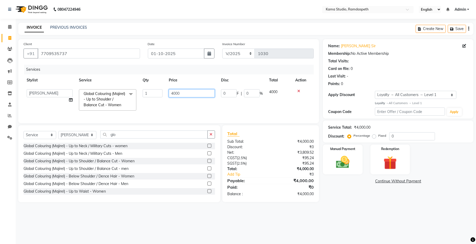
drag, startPoint x: 185, startPoint y: 94, endPoint x: 174, endPoint y: 95, distance: 11.0
click at [174, 95] on input "4000" at bounding box center [192, 93] width 46 height 8
type input "4050"
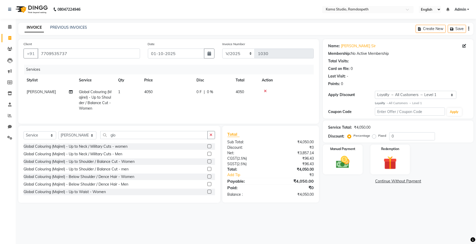
click at [180, 113] on td "4050" at bounding box center [167, 100] width 52 height 28
select select "67159"
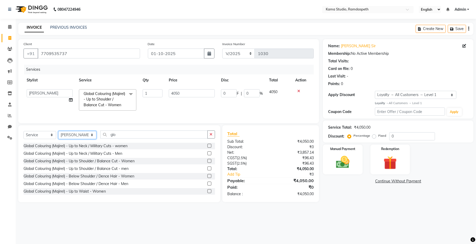
click at [78, 139] on select "Select Stylist [PERSON_NAME] [PERSON_NAME] Ankit Dhawariya [PERSON_NAME] Sir [P…" at bounding box center [77, 135] width 38 height 8
select select "93049"
click at [58, 136] on select "Select Stylist [PERSON_NAME] [PERSON_NAME] Ankit Dhawariya [PERSON_NAME] Sir [P…" at bounding box center [77, 135] width 38 height 8
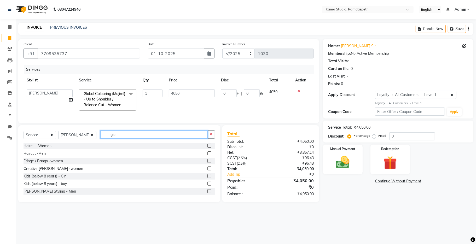
drag, startPoint x: 125, startPoint y: 140, endPoint x: 98, endPoint y: 142, distance: 26.4
click at [100, 139] on input "glo" at bounding box center [153, 135] width 107 height 8
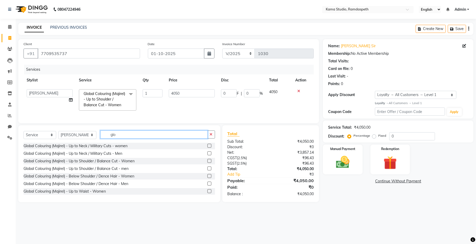
drag, startPoint x: 122, startPoint y: 138, endPoint x: 102, endPoint y: 140, distance: 20.5
click at [102, 139] on input "glo" at bounding box center [153, 135] width 107 height 8
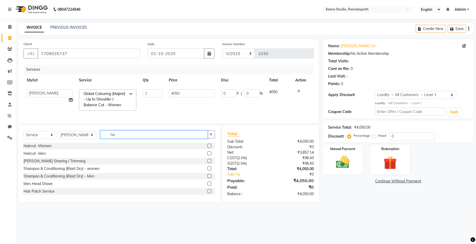
type input "h"
type input "spa"
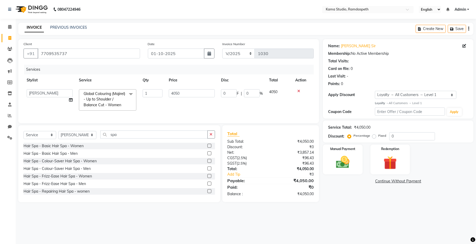
click at [207, 163] on label at bounding box center [209, 161] width 4 height 4
click at [207, 163] on input "checkbox" at bounding box center [208, 161] width 3 height 3
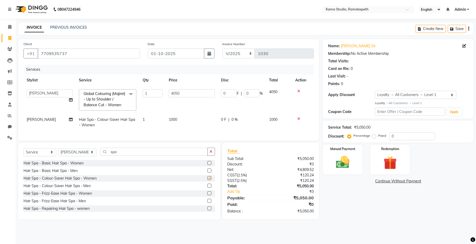
checkbox input "false"
click at [182, 127] on td "1000" at bounding box center [192, 122] width 52 height 17
select select "93049"
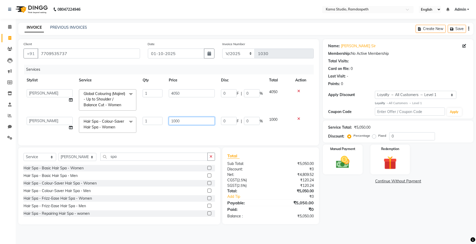
drag, startPoint x: 188, startPoint y: 123, endPoint x: 159, endPoint y: 121, distance: 28.5
click at [159, 121] on tr "[PERSON_NAME] [PERSON_NAME] Ankit Dhawariya [PERSON_NAME] Devendra Dhawariya Si…" at bounding box center [169, 125] width 290 height 22
type input "3510"
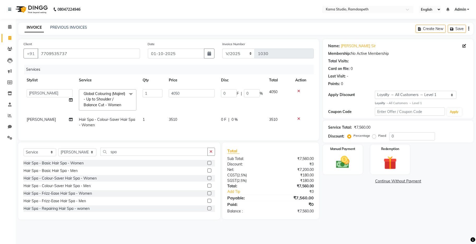
click at [173, 135] on div "Services Stylist Service Qty Price Disc Total Action [PERSON_NAME] [PERSON_NAME…" at bounding box center [169, 100] width 290 height 71
click at [81, 156] on select "Select Stylist [PERSON_NAME] [PERSON_NAME] Ankit Dhawariya [PERSON_NAME] Sir [P…" at bounding box center [77, 152] width 38 height 8
select select "67942"
click at [58, 153] on select "Select Stylist [PERSON_NAME] [PERSON_NAME] Ankit Dhawariya [PERSON_NAME] Sir [P…" at bounding box center [77, 152] width 38 height 8
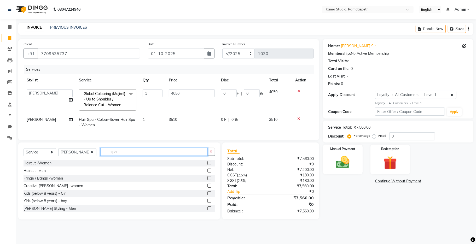
drag, startPoint x: 124, startPoint y: 160, endPoint x: 89, endPoint y: 158, distance: 35.3
click at [89, 158] on div "Select Service Product Membership Package Voucher Prepaid Gift Card Select Styl…" at bounding box center [119, 154] width 191 height 12
type input "pedi"
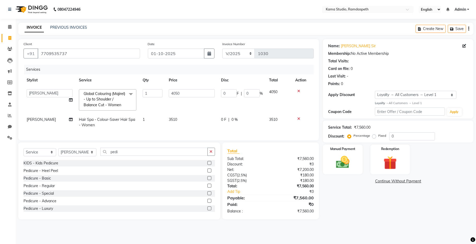
click at [207, 195] on label at bounding box center [209, 193] width 4 height 4
click at [207, 195] on input "checkbox" at bounding box center [208, 193] width 3 height 3
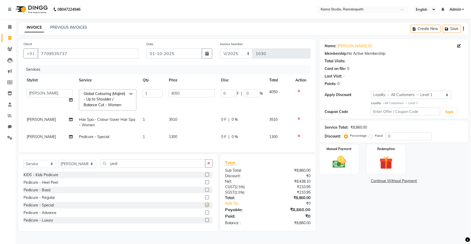
checkbox input "false"
click at [181, 142] on td "1300" at bounding box center [192, 137] width 52 height 12
select select "67942"
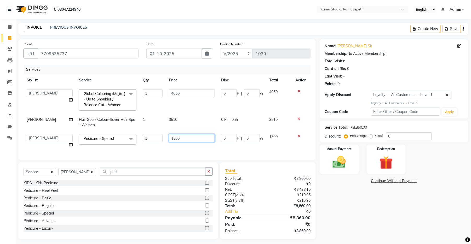
drag, startPoint x: 188, startPoint y: 142, endPoint x: 169, endPoint y: 138, distance: 18.5
click at [169, 138] on input "1300" at bounding box center [192, 138] width 46 height 8
type input "1170"
click at [128, 148] on div "Services Stylist Service Qty Price Disc Total Action [PERSON_NAME] [PERSON_NAME…" at bounding box center [167, 110] width 287 height 90
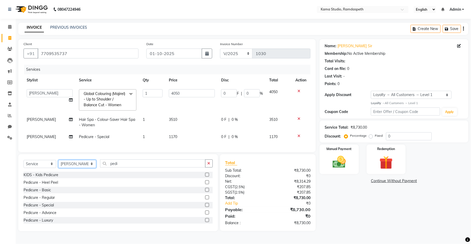
click at [84, 168] on select "Select Stylist [PERSON_NAME] [PERSON_NAME] Ankit Dhawariya [PERSON_NAME] Sir [P…" at bounding box center [77, 164] width 38 height 8
select select "67941"
click at [58, 165] on select "Select Stylist [PERSON_NAME] [PERSON_NAME] Ankit Dhawariya [PERSON_NAME] Sir [P…" at bounding box center [77, 164] width 38 height 8
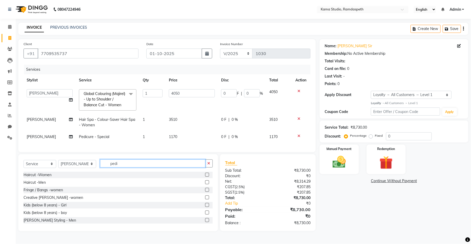
drag, startPoint x: 123, startPoint y: 170, endPoint x: 94, endPoint y: 171, distance: 29.5
click at [94, 171] on div "Select Service Product Membership Package Voucher Prepaid Gift Card Select Styl…" at bounding box center [118, 166] width 189 height 12
drag, startPoint x: 203, startPoint y: 179, endPoint x: 196, endPoint y: 176, distance: 7.7
click at [205, 177] on label at bounding box center [207, 175] width 4 height 4
click at [205, 177] on input "checkbox" at bounding box center [206, 174] width 3 height 3
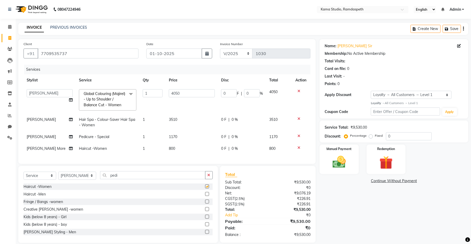
checkbox input "false"
click at [180, 152] on td "800" at bounding box center [192, 149] width 52 height 12
select select "67941"
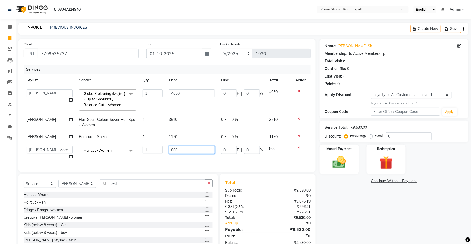
drag, startPoint x: 184, startPoint y: 150, endPoint x: 160, endPoint y: 150, distance: 24.3
click at [160, 150] on tr "[PERSON_NAME] [PERSON_NAME] Ankit Dhawariya [PERSON_NAME] Devendra Dhawariya Si…" at bounding box center [167, 153] width 287 height 20
type input "810"
click at [171, 164] on div "Client [PHONE_NUMBER] Date [DATE] Invoice Number V/2025 V/[PHONE_NUMBER] Servic…" at bounding box center [166, 105] width 297 height 133
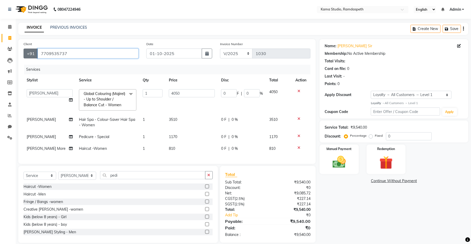
drag, startPoint x: 84, startPoint y: 55, endPoint x: 28, endPoint y: 54, distance: 55.1
click at [28, 54] on div "[PHONE_NUMBER]" at bounding box center [81, 54] width 115 height 10
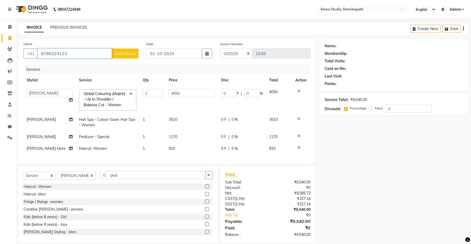
type input "9766224123"
click at [124, 57] on button "Add Client" at bounding box center [125, 54] width 27 height 10
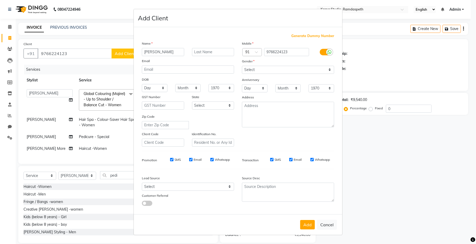
type input "[PERSON_NAME]"
type input "[PERSON_NAME] Mam"
click at [281, 71] on select "Select [DEMOGRAPHIC_DATA] [DEMOGRAPHIC_DATA] Other Prefer Not To Say" at bounding box center [288, 70] width 92 height 8
select select "[DEMOGRAPHIC_DATA]"
click at [242, 66] on select "Select [DEMOGRAPHIC_DATA] [DEMOGRAPHIC_DATA] Other Prefer Not To Say" at bounding box center [288, 70] width 92 height 8
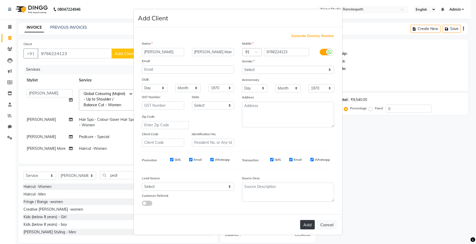
click at [304, 226] on button "Add" at bounding box center [307, 224] width 15 height 9
select select
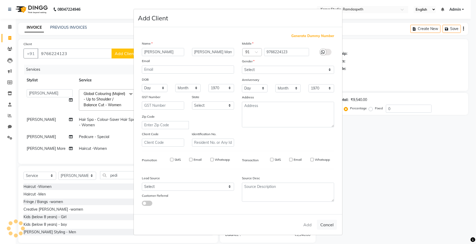
select select
checkbox input "false"
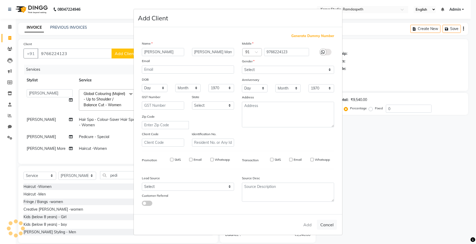
checkbox input "false"
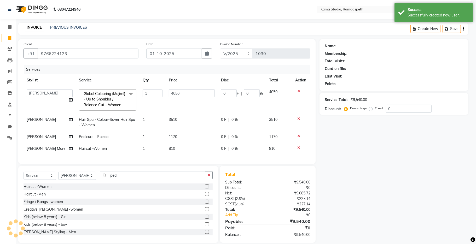
select select "1: Object"
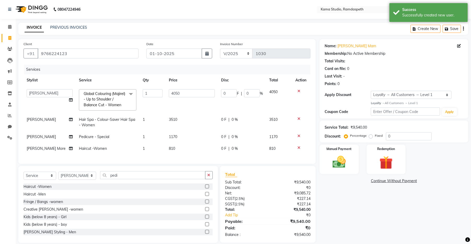
scroll to position [12, 0]
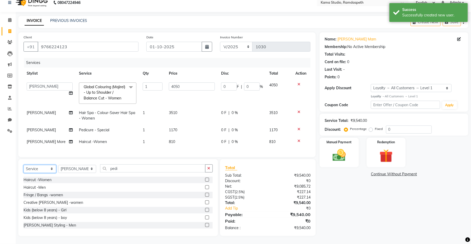
click at [39, 168] on select "Select Service Product Membership Package Voucher Prepaid Gift Card" at bounding box center [40, 169] width 33 height 8
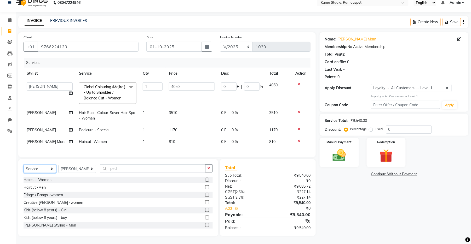
select select "product"
click at [24, 165] on select "Select Service Product Membership Package Voucher Prepaid Gift Card" at bounding box center [40, 169] width 33 height 8
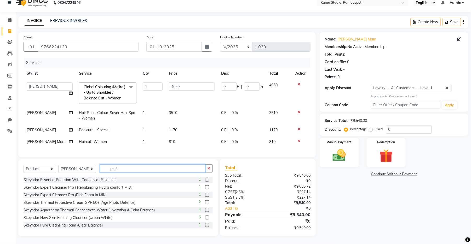
drag, startPoint x: 119, startPoint y: 172, endPoint x: 96, endPoint y: 169, distance: 23.7
click at [100, 169] on input "pedi" at bounding box center [152, 169] width 105 height 8
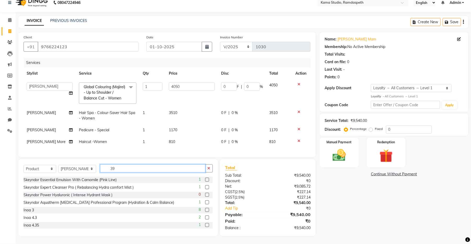
scroll to position [11, 0]
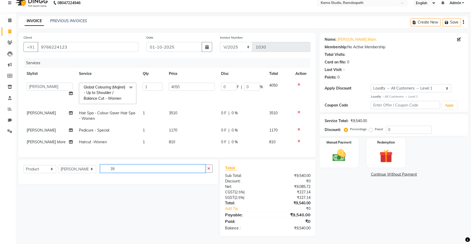
type input "3"
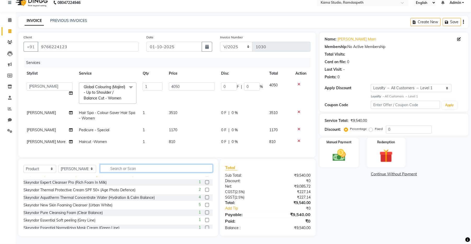
scroll to position [0, 0]
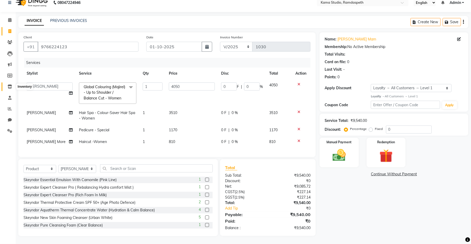
click at [8, 85] on icon at bounding box center [10, 87] width 4 height 4
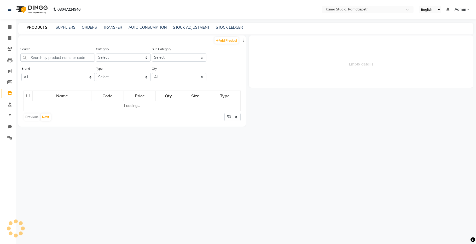
select select
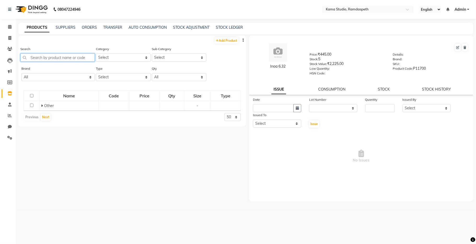
click at [45, 58] on input "text" at bounding box center [57, 58] width 74 height 8
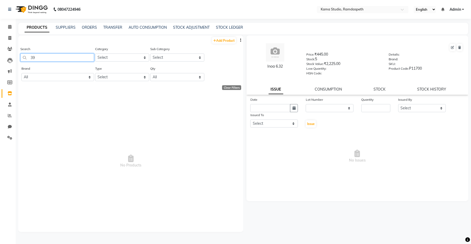
type input "3"
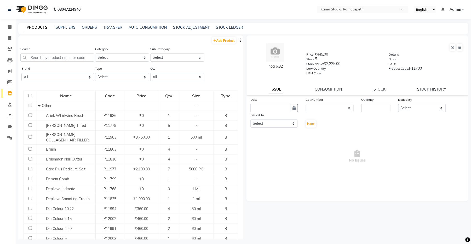
click at [238, 41] on button "button" at bounding box center [240, 40] width 5 height 5
click at [221, 42] on div "EXPORT" at bounding box center [219, 43] width 17 height 7
click at [79, 60] on input "text" at bounding box center [57, 58] width 74 height 8
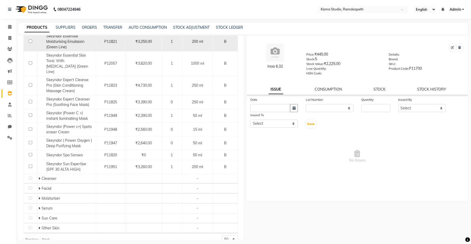
scroll to position [104, 0]
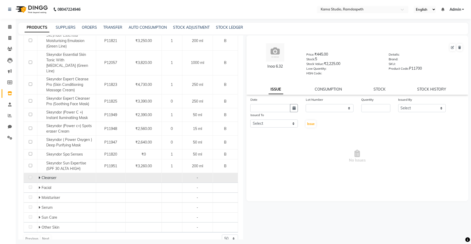
type input "skeyndor"
click at [38, 176] on icon at bounding box center [39, 178] width 2 height 4
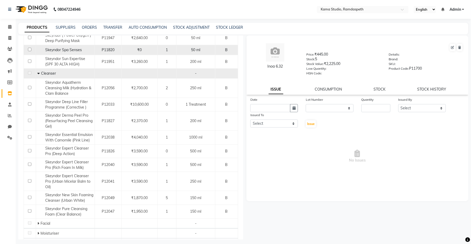
scroll to position [244, 0]
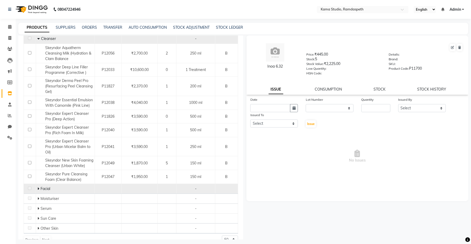
click at [37, 189] on icon at bounding box center [38, 189] width 2 height 4
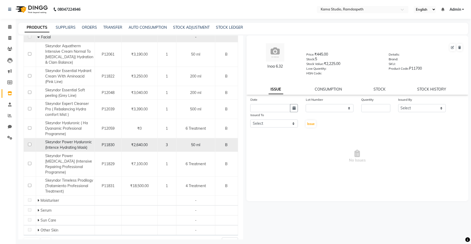
scroll to position [402, 0]
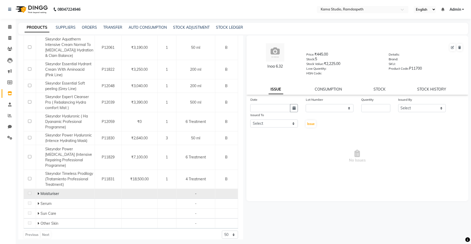
click at [37, 192] on icon at bounding box center [38, 194] width 2 height 4
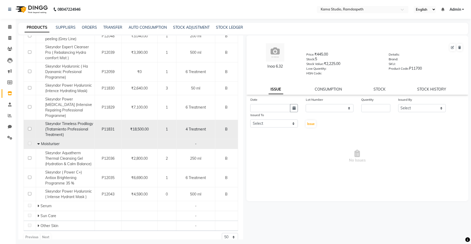
scroll to position [454, 0]
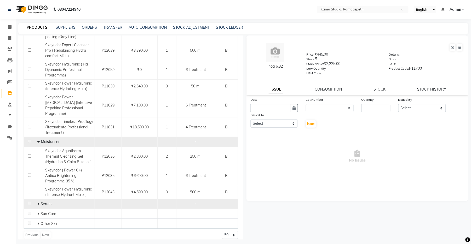
click at [36, 199] on td "Serum" at bounding box center [65, 204] width 59 height 10
click at [37, 202] on icon at bounding box center [38, 204] width 2 height 4
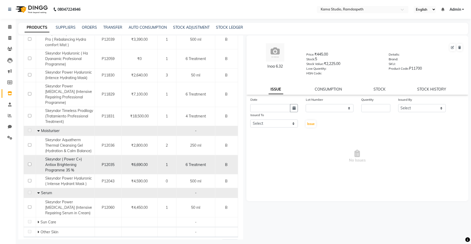
scroll to position [474, 0]
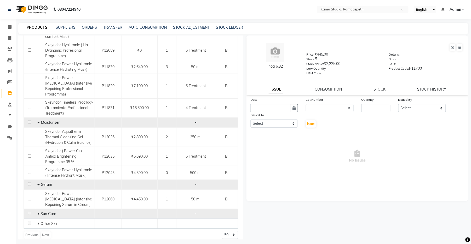
click at [38, 212] on icon at bounding box center [38, 214] width 2 height 4
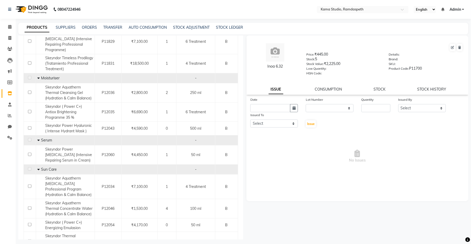
scroll to position [551, 0]
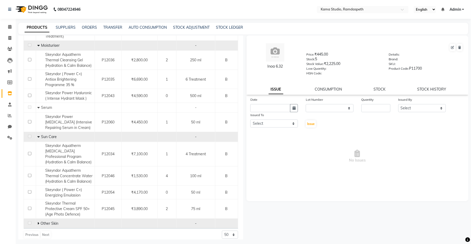
click at [37, 222] on icon at bounding box center [38, 224] width 2 height 4
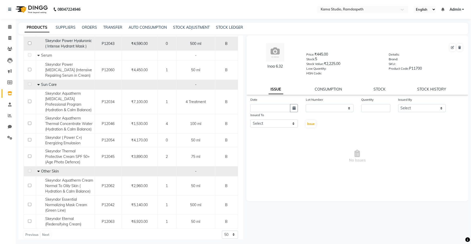
scroll to position [324, 0]
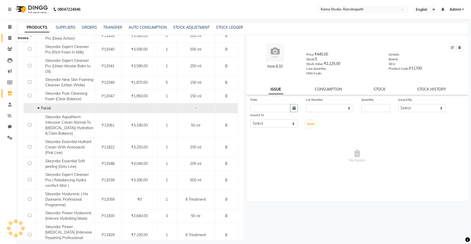
click at [10, 40] on span at bounding box center [9, 38] width 9 height 6
select select "service"
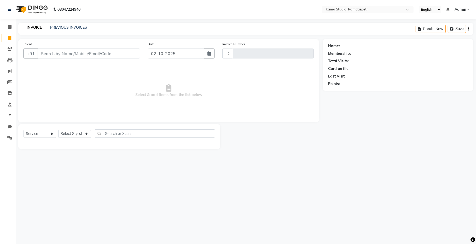
type input "1030"
select select "7582"
click at [213, 57] on button "button" at bounding box center [209, 54] width 10 height 10
select select "10"
select select "2025"
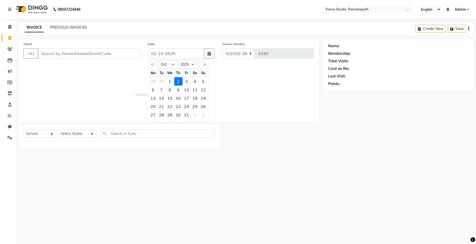
drag, startPoint x: 171, startPoint y: 82, endPoint x: 112, endPoint y: 66, distance: 60.6
click at [169, 80] on div "1" at bounding box center [170, 81] width 8 height 8
type input "01-10-2025"
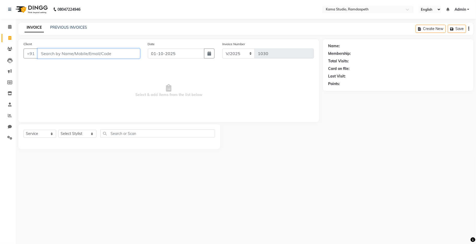
click at [100, 58] on input "Client" at bounding box center [89, 54] width 102 height 10
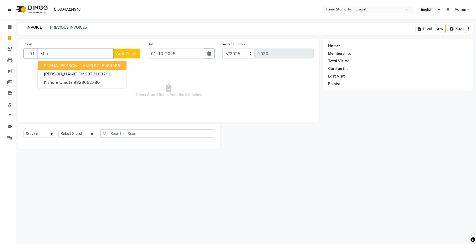
click at [85, 68] on span "SNEHA [PERSON_NAME]" at bounding box center [68, 65] width 49 height 5
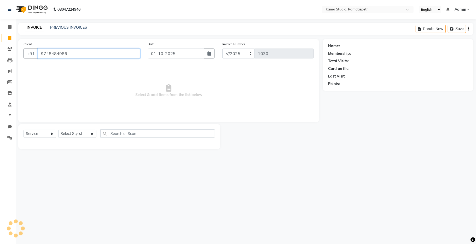
type input "9748484986"
select select "1: Object"
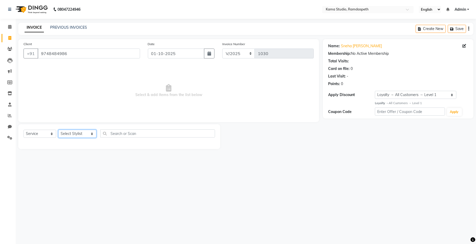
click at [74, 136] on select "Select Stylist [PERSON_NAME] [PERSON_NAME] Ankit Dhawariya [PERSON_NAME] Sir [P…" at bounding box center [77, 134] width 38 height 8
select select "67945"
click at [58, 130] on select "Select Stylist [PERSON_NAME] [PERSON_NAME] Ankit Dhawariya [PERSON_NAME] Sir [P…" at bounding box center [77, 134] width 38 height 8
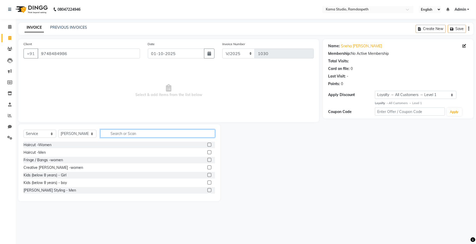
click at [112, 136] on input "text" at bounding box center [157, 134] width 115 height 8
type input "under"
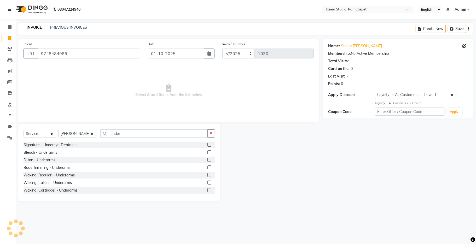
click at [207, 176] on label at bounding box center [209, 175] width 4 height 4
click at [207, 176] on input "checkbox" at bounding box center [208, 175] width 3 height 3
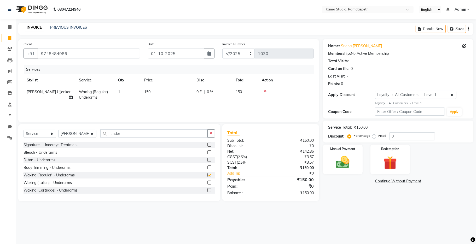
checkbox input "false"
click at [160, 104] on div "Services Stylist Service Qty Price Disc Total Action [PERSON_NAME] Ujjenkar Wax…" at bounding box center [169, 91] width 290 height 52
click at [161, 101] on td "150" at bounding box center [167, 94] width 52 height 17
select select "67945"
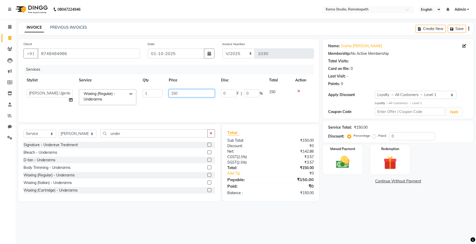
drag, startPoint x: 188, startPoint y: 92, endPoint x: 161, endPoint y: 93, distance: 26.9
click at [161, 93] on tr "[PERSON_NAME] [PERSON_NAME] Ankit Dhawariya [PERSON_NAME] Devendra Dhawariya Si…" at bounding box center [169, 97] width 290 height 22
type input "200"
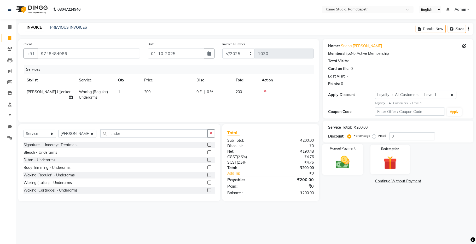
click at [341, 163] on img at bounding box center [342, 162] width 23 height 16
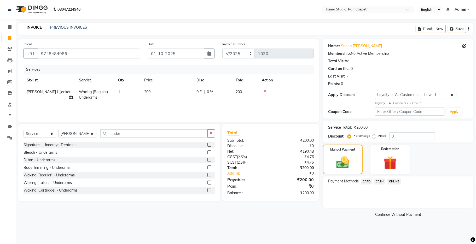
click at [380, 182] on span "CASH" at bounding box center [379, 182] width 11 height 6
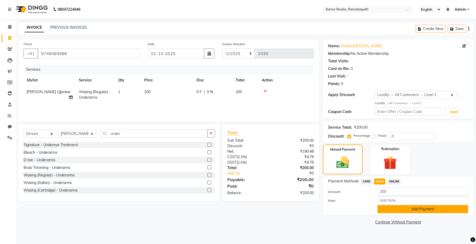
drag, startPoint x: 400, startPoint y: 207, endPoint x: 389, endPoint y: 192, distance: 18.2
click at [399, 207] on button "Add Payment" at bounding box center [422, 209] width 91 height 8
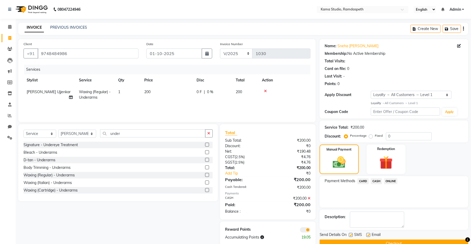
scroll to position [11, 0]
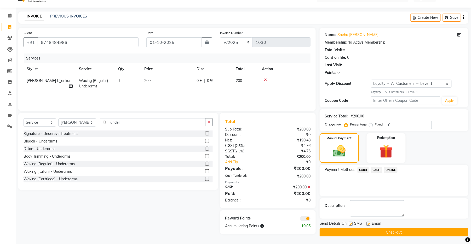
click at [351, 224] on label at bounding box center [351, 224] width 4 height 4
click at [351, 224] on input "checkbox" at bounding box center [350, 224] width 3 height 3
checkbox input "false"
click at [369, 224] on label at bounding box center [368, 224] width 4 height 4
click at [369, 224] on input "checkbox" at bounding box center [367, 224] width 3 height 3
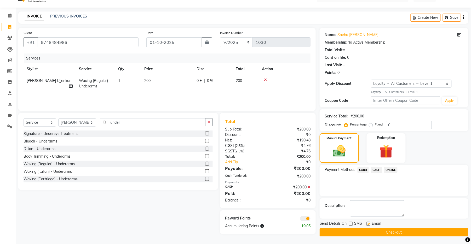
checkbox input "false"
click at [370, 231] on button "Checkout" at bounding box center [393, 233] width 149 height 8
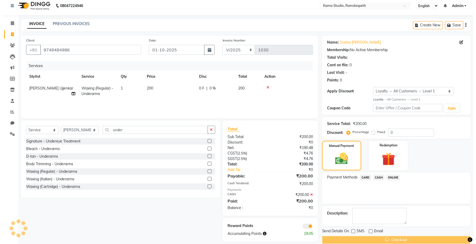
scroll to position [0, 0]
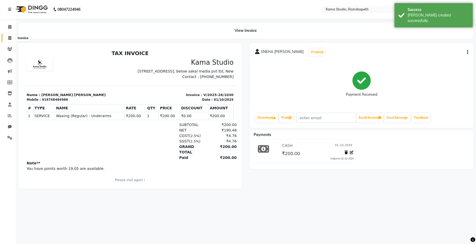
click at [8, 39] on icon at bounding box center [9, 38] width 3 height 4
select select "service"
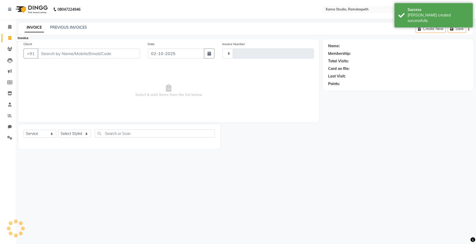
type input "1031"
select select "7582"
click at [207, 51] on button "button" at bounding box center [209, 54] width 10 height 10
select select "10"
select select "2025"
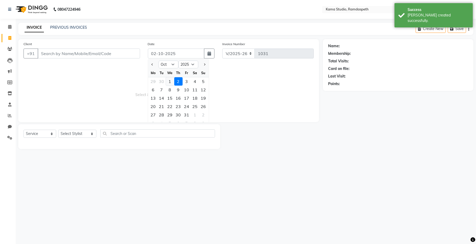
click at [169, 81] on div "1" at bounding box center [170, 81] width 8 height 8
type input "01-10-2025"
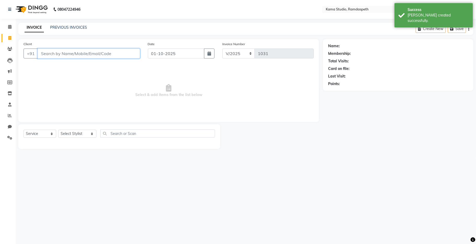
click at [113, 56] on input "Client" at bounding box center [89, 54] width 102 height 10
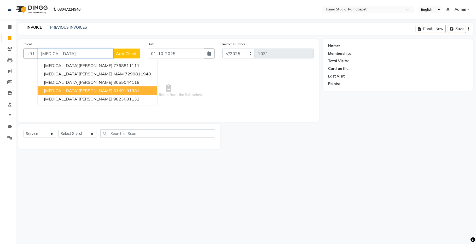
click at [113, 90] on ngb-highlight "8149191981" at bounding box center [126, 90] width 26 height 5
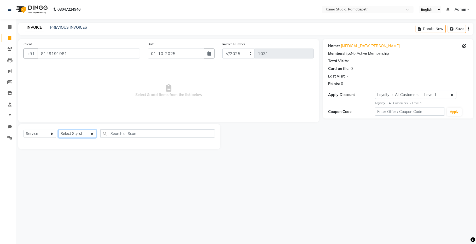
click at [70, 133] on select "Select Stylist [PERSON_NAME] [PERSON_NAME] Ankit Dhawariya [PERSON_NAME] Sir [P…" at bounding box center [77, 134] width 38 height 8
click at [58, 130] on select "Select Stylist [PERSON_NAME] [PERSON_NAME] Ankit Dhawariya [PERSON_NAME] Sir [P…" at bounding box center [77, 134] width 38 height 8
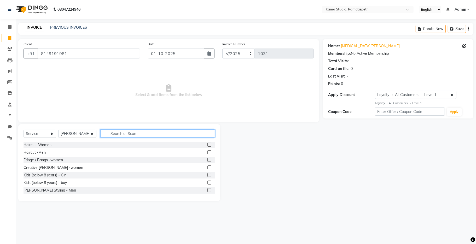
click at [109, 134] on input "text" at bounding box center [157, 134] width 115 height 8
click at [207, 176] on label at bounding box center [209, 175] width 4 height 4
click at [207, 176] on input "checkbox" at bounding box center [208, 175] width 3 height 3
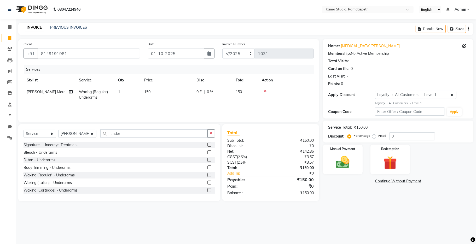
click at [155, 90] on td "150" at bounding box center [167, 94] width 52 height 17
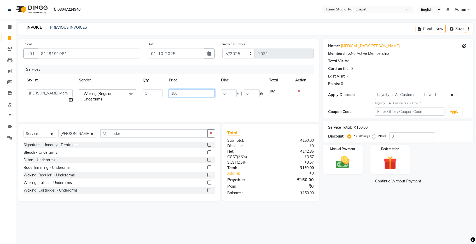
drag, startPoint x: 183, startPoint y: 96, endPoint x: 159, endPoint y: 87, distance: 26.2
click at [156, 91] on tr "[PERSON_NAME] [PERSON_NAME] Ankit Dhawariya [PERSON_NAME] Devendra Dhawariya Si…" at bounding box center [169, 97] width 290 height 22
click at [202, 109] on div "Services Stylist Service Qty Price Disc Total Action [PERSON_NAME] [PERSON_NAME…" at bounding box center [169, 91] width 290 height 52
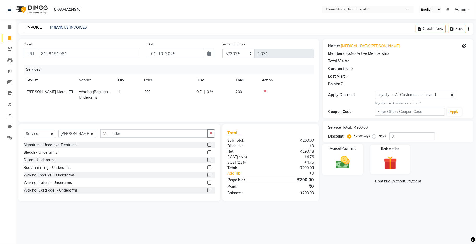
click at [344, 162] on img at bounding box center [342, 162] width 23 height 16
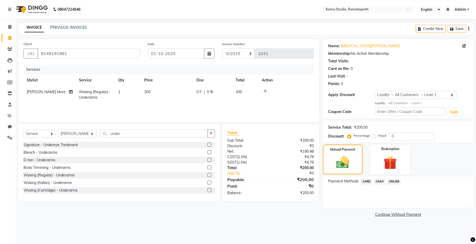
click at [393, 181] on span "ONLINE" at bounding box center [394, 182] width 14 height 6
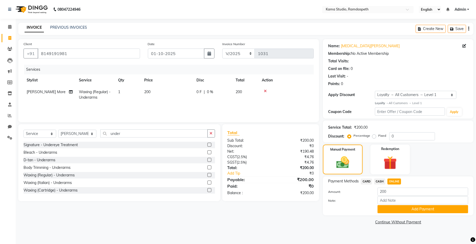
click at [405, 209] on button "Add Payment" at bounding box center [422, 209] width 91 height 8
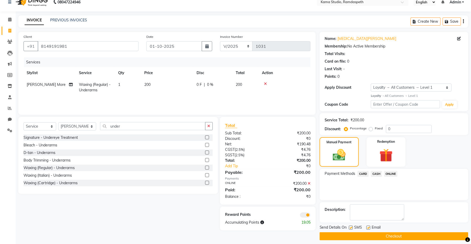
scroll to position [11, 0]
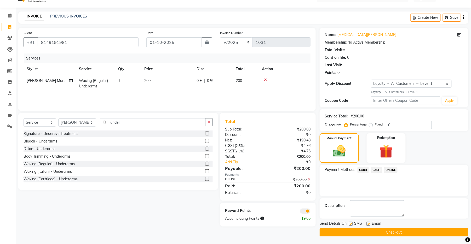
drag, startPoint x: 351, startPoint y: 222, endPoint x: 366, endPoint y: 229, distance: 17.0
click at [351, 223] on label at bounding box center [351, 224] width 4 height 4
click at [351, 223] on input "checkbox" at bounding box center [350, 224] width 3 height 3
click at [367, 224] on label at bounding box center [368, 224] width 4 height 4
click at [367, 224] on input "checkbox" at bounding box center [367, 224] width 3 height 3
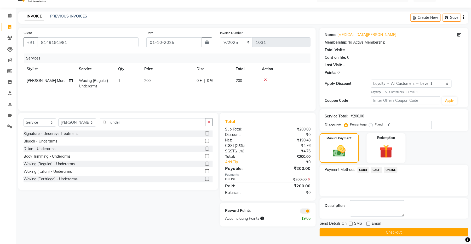
click at [371, 232] on button "Checkout" at bounding box center [393, 233] width 149 height 8
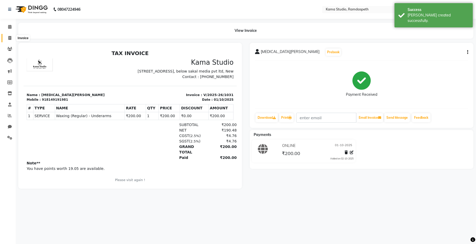
click at [8, 39] on icon at bounding box center [9, 38] width 3 height 4
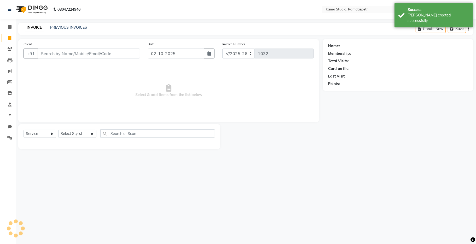
click at [67, 59] on div "Client +91" at bounding box center [82, 51] width 124 height 21
click at [208, 53] on icon "button" at bounding box center [209, 53] width 4 height 4
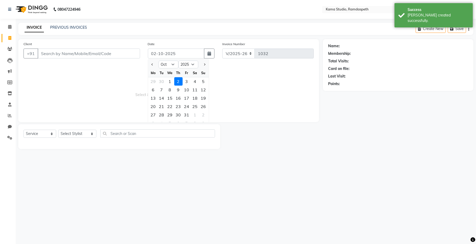
drag, startPoint x: 173, startPoint y: 81, endPoint x: 114, endPoint y: 64, distance: 61.0
click at [171, 81] on div "1" at bounding box center [170, 81] width 8 height 8
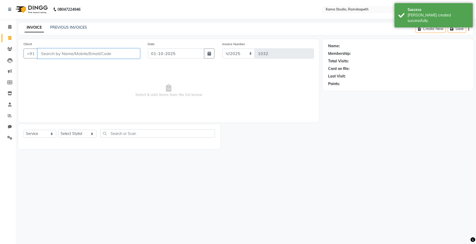
click at [106, 51] on input "Client" at bounding box center [89, 54] width 102 height 10
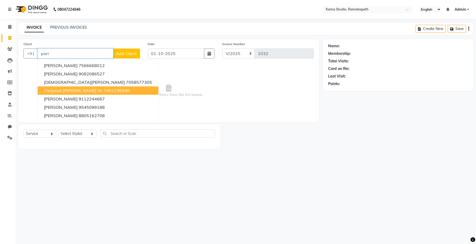
click at [68, 91] on span "parijatak [PERSON_NAME] sir" at bounding box center [73, 90] width 59 height 5
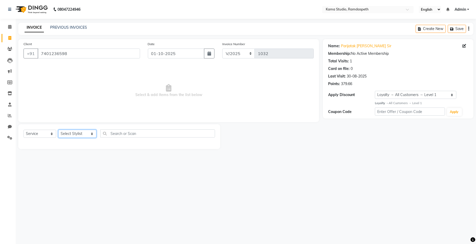
click at [78, 136] on select "Select Stylist [PERSON_NAME] [PERSON_NAME] Ankit Dhawariya [PERSON_NAME] Sir [P…" at bounding box center [77, 134] width 38 height 8
click at [58, 130] on select "Select Stylist [PERSON_NAME] [PERSON_NAME] Ankit Dhawariya [PERSON_NAME] Sir [P…" at bounding box center [77, 134] width 38 height 8
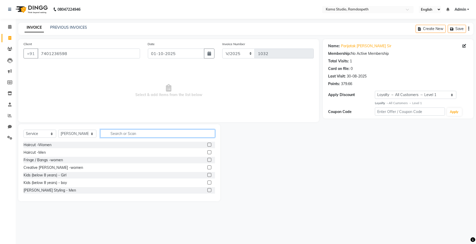
click at [120, 133] on input "text" at bounding box center [157, 134] width 115 height 8
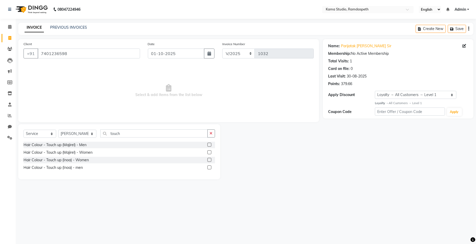
click at [210, 167] on label at bounding box center [209, 168] width 4 height 4
click at [210, 167] on input "checkbox" at bounding box center [208, 167] width 3 height 3
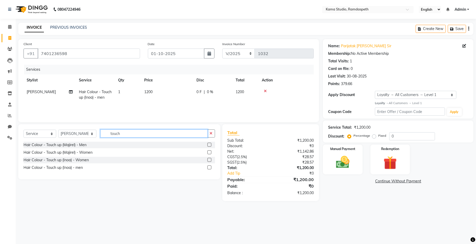
drag, startPoint x: 117, startPoint y: 132, endPoint x: 91, endPoint y: 132, distance: 26.1
click at [91, 132] on div "Select Service Product Membership Package Voucher Prepaid Gift Card Select Styl…" at bounding box center [119, 136] width 191 height 12
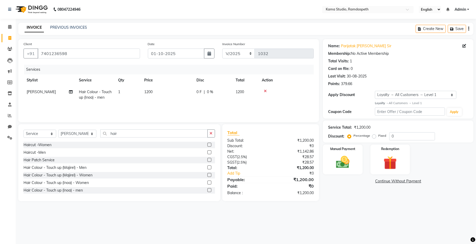
drag, startPoint x: 204, startPoint y: 153, endPoint x: 169, endPoint y: 137, distance: 38.5
click at [207, 152] on label at bounding box center [209, 152] width 4 height 4
click at [207, 152] on input "checkbox" at bounding box center [208, 152] width 3 height 3
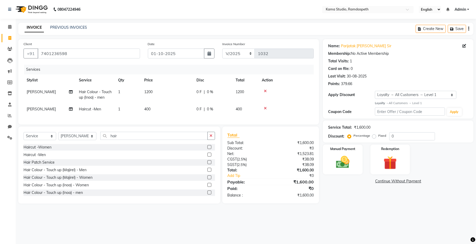
click at [154, 111] on td "400" at bounding box center [167, 109] width 52 height 12
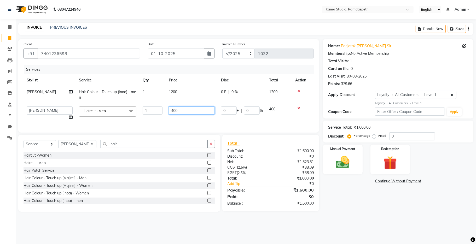
drag, startPoint x: 177, startPoint y: 112, endPoint x: 170, endPoint y: 112, distance: 6.3
click at [170, 112] on input "400" at bounding box center [192, 111] width 46 height 8
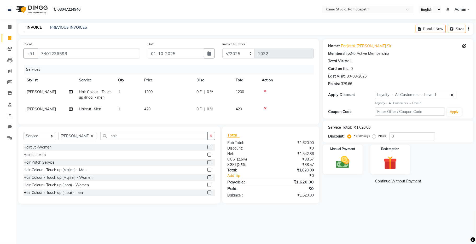
click at [204, 125] on div "Client [PHONE_NUMBER] Date [DATE] Invoice Number V/2025 V/[PHONE_NUMBER] Servic…" at bounding box center [168, 81] width 301 height 85
click at [338, 163] on img at bounding box center [342, 162] width 23 height 16
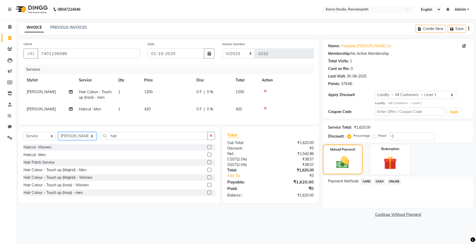
click at [82, 140] on select "Select Stylist [PERSON_NAME] [PERSON_NAME] Ankit Dhawariya [PERSON_NAME] Sir [P…" at bounding box center [77, 136] width 38 height 8
click at [58, 137] on select "Select Stylist [PERSON_NAME] [PERSON_NAME] Ankit Dhawariya [PERSON_NAME] Sir [P…" at bounding box center [77, 136] width 38 height 8
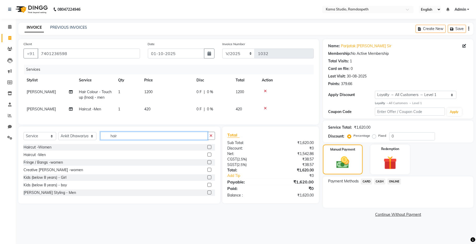
drag, startPoint x: 117, startPoint y: 142, endPoint x: 92, endPoint y: 142, distance: 24.8
click at [92, 142] on div "Select Service Product Membership Package Voucher Prepaid Gift Card Select Styl…" at bounding box center [119, 138] width 191 height 12
click at [207, 157] on label at bounding box center [209, 155] width 4 height 4
click at [207, 157] on input "checkbox" at bounding box center [208, 154] width 3 height 3
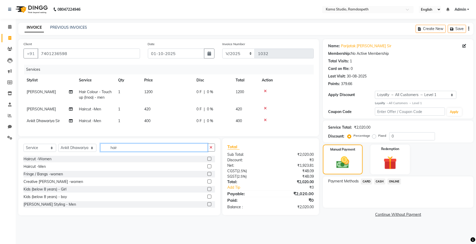
drag, startPoint x: 156, startPoint y: 154, endPoint x: 83, endPoint y: 148, distance: 73.4
click at [83, 148] on div "Select Service Product Membership Package Voucher Prepaid Gift Card Select Styl…" at bounding box center [119, 176] width 202 height 77
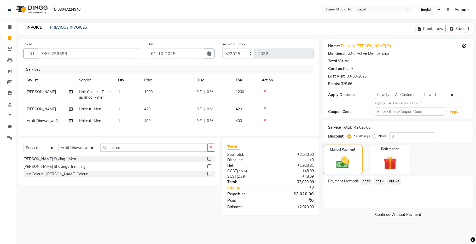
click at [207, 168] on label at bounding box center [209, 167] width 4 height 4
click at [207, 168] on input "checkbox" at bounding box center [208, 166] width 3 height 3
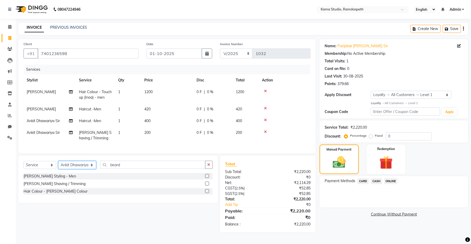
click at [68, 169] on select "Select Stylist [PERSON_NAME] [PERSON_NAME] Ankit Dhawariya [PERSON_NAME] Sir [P…" at bounding box center [77, 165] width 38 height 8
click at [58, 166] on select "Select Stylist [PERSON_NAME] [PERSON_NAME] Ankit Dhawariya [PERSON_NAME] Sir [P…" at bounding box center [77, 165] width 38 height 8
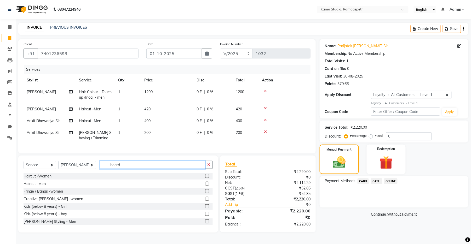
drag, startPoint x: 119, startPoint y: 172, endPoint x: 93, endPoint y: 169, distance: 26.0
click at [93, 169] on div "Select Service Product Membership Package Voucher Prepaid Gift Card Select Styl…" at bounding box center [118, 167] width 189 height 12
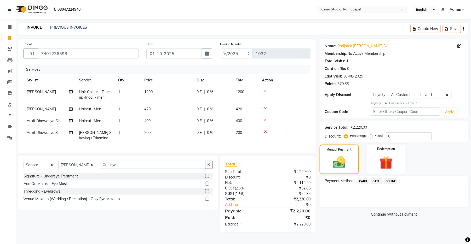
click at [203, 194] on div "Threading - Eyebrows" at bounding box center [118, 191] width 189 height 7
drag, startPoint x: 207, startPoint y: 197, endPoint x: 203, endPoint y: 197, distance: 3.9
click at [207, 193] on label at bounding box center [207, 191] width 4 height 4
click at [207, 193] on input "checkbox" at bounding box center [206, 191] width 3 height 3
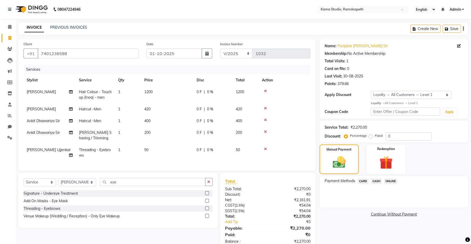
click at [141, 154] on tr "[PERSON_NAME] Ujjenkar Threading - Eyebrows 1 50 0 F | 0 % 50" at bounding box center [167, 152] width 287 height 17
click at [154, 150] on td "50" at bounding box center [167, 152] width 52 height 17
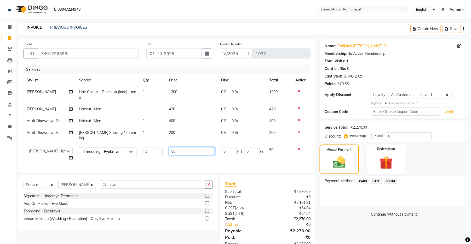
drag, startPoint x: 181, startPoint y: 146, endPoint x: 165, endPoint y: 146, distance: 16.2
click at [165, 146] on tr "[PERSON_NAME] [PERSON_NAME] Ankit Dhawariya [PERSON_NAME] Devendra Dhawariya Si…" at bounding box center [167, 154] width 287 height 20
click at [182, 158] on td "100" at bounding box center [192, 154] width 52 height 20
click at [390, 181] on span "ONLINE" at bounding box center [391, 181] width 14 height 6
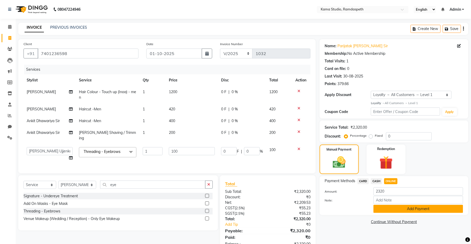
click at [381, 207] on button "Add Payment" at bounding box center [418, 209] width 90 height 8
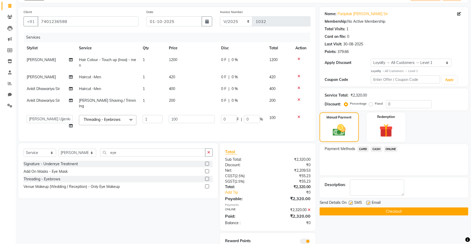
scroll to position [52, 0]
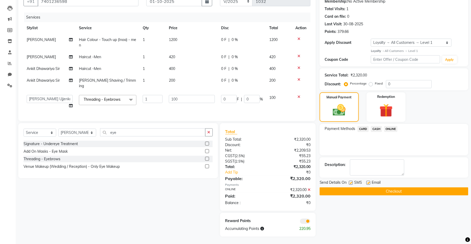
drag, startPoint x: 351, startPoint y: 182, endPoint x: 378, endPoint y: 187, distance: 27.9
click at [351, 182] on label at bounding box center [351, 183] width 4 height 4
click at [351, 182] on input "checkbox" at bounding box center [350, 183] width 3 height 3
click at [368, 183] on label at bounding box center [368, 183] width 4 height 4
click at [368, 183] on input "checkbox" at bounding box center [367, 183] width 3 height 3
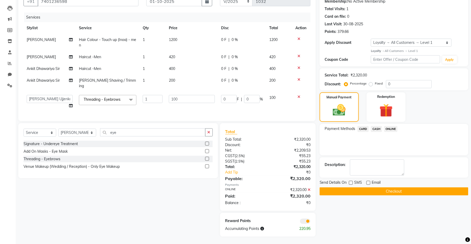
click at [373, 193] on button "Checkout" at bounding box center [393, 192] width 149 height 8
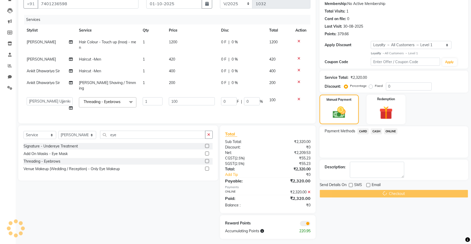
scroll to position [20, 0]
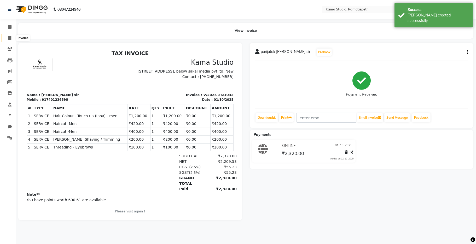
click at [7, 41] on span at bounding box center [9, 38] width 9 height 6
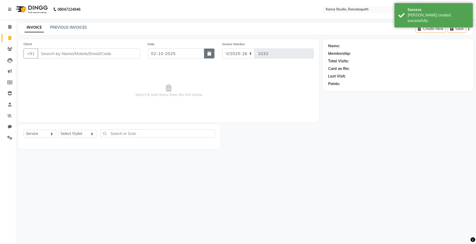
click at [208, 56] on button "button" at bounding box center [209, 54] width 10 height 10
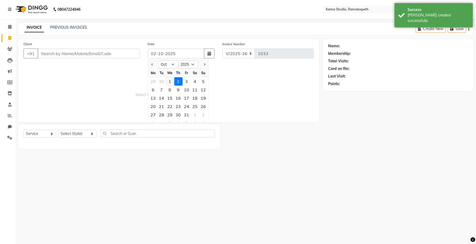
click at [171, 82] on div "1" at bounding box center [170, 81] width 8 height 8
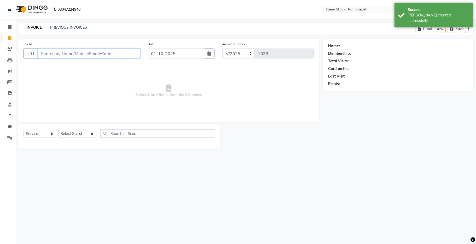
click at [120, 58] on input "Client" at bounding box center [89, 54] width 102 height 10
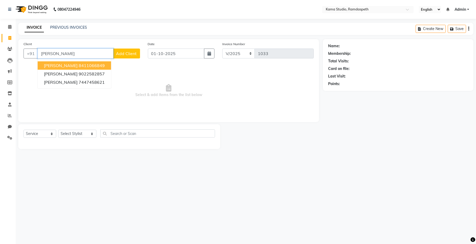
drag, startPoint x: 60, startPoint y: 56, endPoint x: 37, endPoint y: 56, distance: 22.5
click at [38, 56] on input "[PERSON_NAME]" at bounding box center [76, 54] width 76 height 10
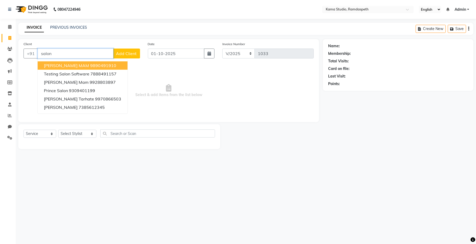
drag, startPoint x: 57, startPoint y: 54, endPoint x: 40, endPoint y: 54, distance: 16.5
click at [40, 54] on input "salon" at bounding box center [76, 54] width 76 height 10
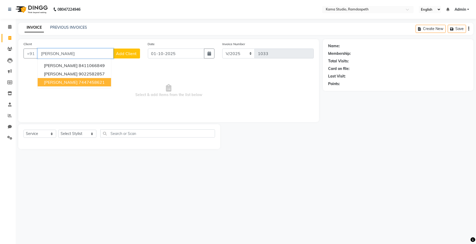
click at [79, 82] on ngb-highlight "7447458621" at bounding box center [92, 82] width 26 height 5
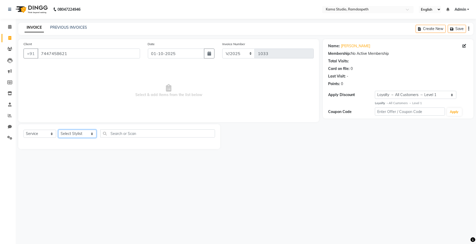
click at [82, 134] on select "Select Stylist [PERSON_NAME] [PERSON_NAME] Ankit Dhawariya [PERSON_NAME] Sir [P…" at bounding box center [77, 134] width 38 height 8
click at [58, 130] on select "Select Stylist [PERSON_NAME] [PERSON_NAME] Ankit Dhawariya [PERSON_NAME] Sir [P…" at bounding box center [77, 134] width 38 height 8
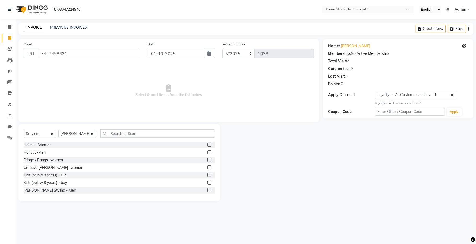
click at [207, 151] on label at bounding box center [209, 152] width 4 height 4
click at [207, 151] on input "checkbox" at bounding box center [208, 152] width 3 height 3
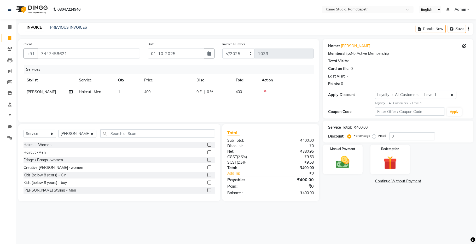
click at [166, 96] on td "400" at bounding box center [167, 92] width 52 height 12
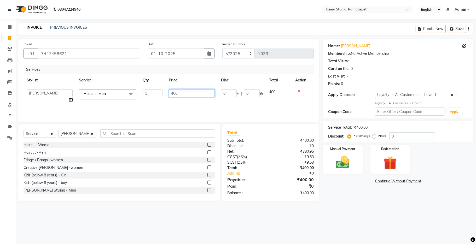
drag, startPoint x: 194, startPoint y: 94, endPoint x: 164, endPoint y: 92, distance: 30.1
click at [164, 92] on tr "[PERSON_NAME] [PERSON_NAME] Ankit Dhawariya [PERSON_NAME] Devendra Dhawariya Si…" at bounding box center [169, 96] width 290 height 20
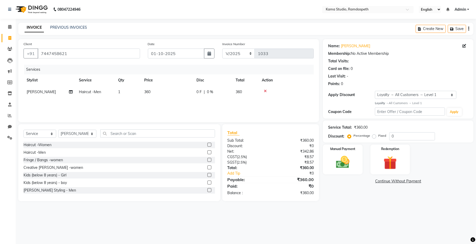
click at [169, 108] on div "Services Stylist Service Qty Price Disc Total Action Ashwini Kadse Haircut -Men…" at bounding box center [169, 91] width 290 height 52
click at [71, 134] on select "Select Stylist [PERSON_NAME] [PERSON_NAME] Ankit Dhawariya [PERSON_NAME] Sir [P…" at bounding box center [77, 134] width 38 height 8
click at [58, 130] on select "Select Stylist [PERSON_NAME] [PERSON_NAME] Ankit Dhawariya [PERSON_NAME] Sir [P…" at bounding box center [77, 134] width 38 height 8
click at [127, 132] on input "text" at bounding box center [157, 134] width 115 height 8
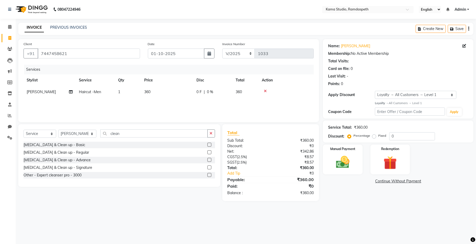
click at [210, 166] on label at bounding box center [209, 168] width 4 height 4
click at [210, 166] on input "checkbox" at bounding box center [208, 167] width 3 height 3
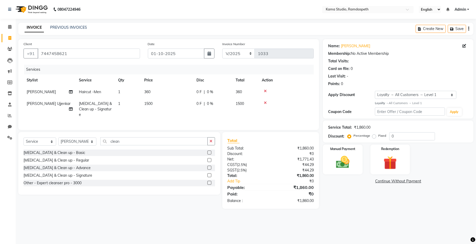
click at [150, 99] on td "1500" at bounding box center [167, 109] width 52 height 23
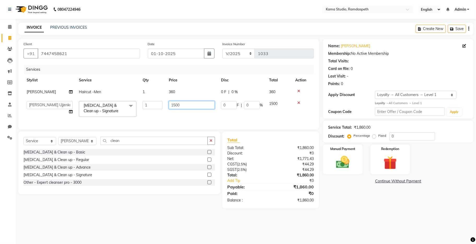
drag, startPoint x: 190, startPoint y: 107, endPoint x: 160, endPoint y: 101, distance: 30.9
click at [160, 101] on tr "[PERSON_NAME] [PERSON_NAME] Ankit Dhawariya [PERSON_NAME] Devendra Dhawariya Si…" at bounding box center [169, 109] width 290 height 22
click at [197, 121] on div "Services Stylist Service Qty Price Disc Total Action Ashwini Kadse Haircut -Men…" at bounding box center [169, 95] width 290 height 60
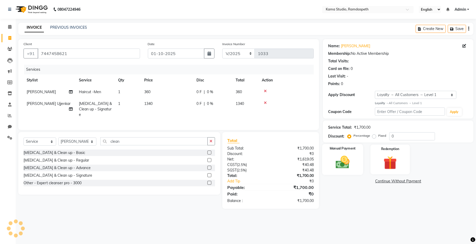
click at [348, 169] on img at bounding box center [342, 162] width 23 height 16
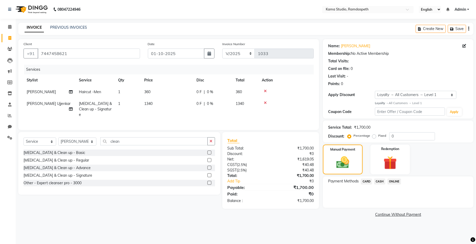
click at [383, 181] on span "CASH" at bounding box center [379, 182] width 11 height 6
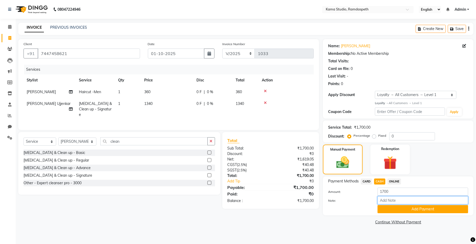
click at [393, 205] on div "Note:" at bounding box center [398, 200] width 148 height 9
click at [394, 209] on button "Add Payment" at bounding box center [422, 209] width 91 height 8
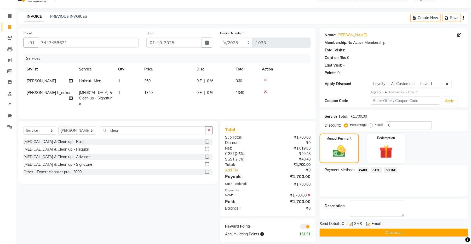
scroll to position [16, 0]
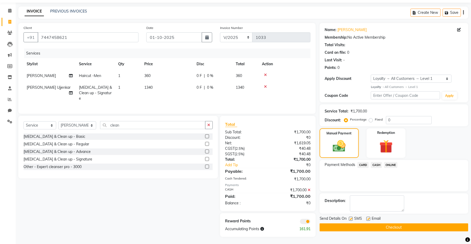
drag, startPoint x: 351, startPoint y: 217, endPoint x: 363, endPoint y: 219, distance: 12.1
click at [351, 217] on label at bounding box center [351, 219] width 4 height 4
click at [351, 218] on input "checkbox" at bounding box center [350, 219] width 3 height 3
click at [369, 218] on label at bounding box center [368, 219] width 4 height 4
click at [369, 218] on input "checkbox" at bounding box center [367, 219] width 3 height 3
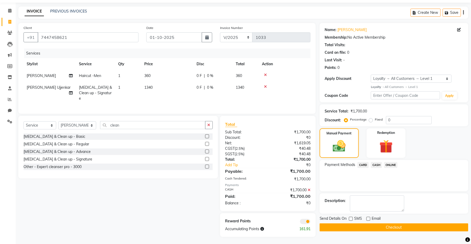
click at [370, 225] on button "Checkout" at bounding box center [393, 228] width 149 height 8
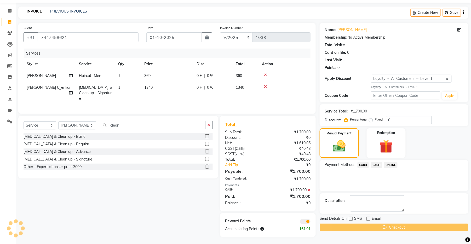
scroll to position [16, 0]
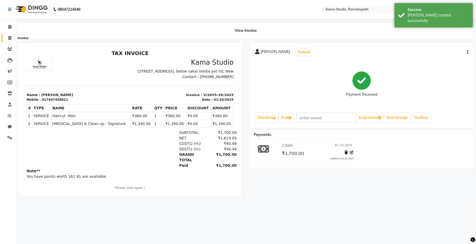
click at [10, 38] on icon at bounding box center [9, 38] width 3 height 4
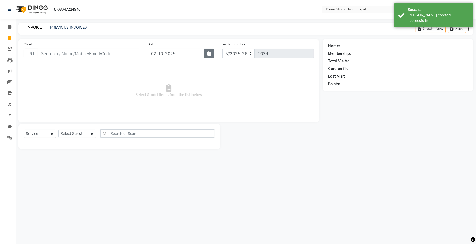
click at [208, 55] on icon "button" at bounding box center [209, 53] width 4 height 4
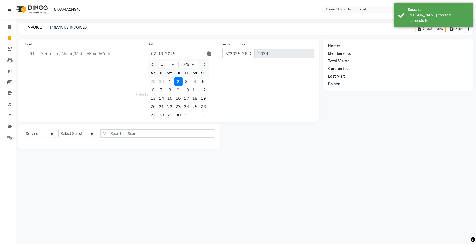
click at [170, 83] on div "1" at bounding box center [170, 81] width 8 height 8
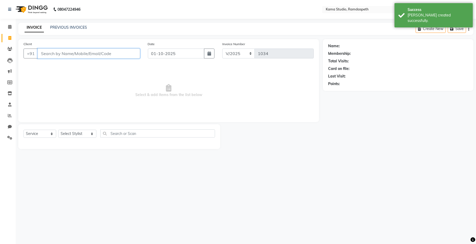
click at [120, 49] on input "Client" at bounding box center [89, 54] width 102 height 10
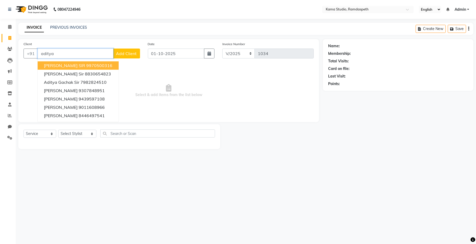
click at [102, 67] on ngb-highlight "9970500316" at bounding box center [99, 65] width 26 height 5
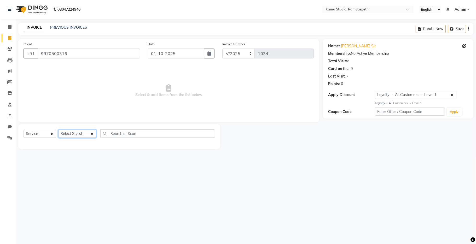
click at [80, 135] on select "Select Stylist [PERSON_NAME] [PERSON_NAME] Ankit Dhawariya [PERSON_NAME] Sir [P…" at bounding box center [77, 134] width 38 height 8
click at [58, 130] on select "Select Stylist [PERSON_NAME] [PERSON_NAME] Ankit Dhawariya [PERSON_NAME] Sir [P…" at bounding box center [77, 134] width 38 height 8
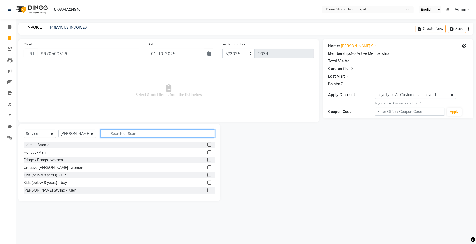
click at [113, 135] on input "text" at bounding box center [157, 134] width 115 height 8
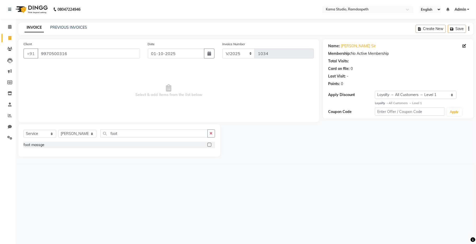
click at [208, 146] on label at bounding box center [209, 145] width 4 height 4
click at [208, 146] on input "checkbox" at bounding box center [208, 144] width 3 height 3
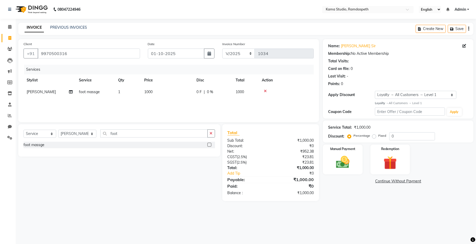
click at [209, 145] on label at bounding box center [209, 145] width 4 height 4
click at [209, 145] on input "checkbox" at bounding box center [208, 144] width 3 height 3
click at [209, 145] on label at bounding box center [209, 145] width 4 height 4
click at [209, 145] on input "checkbox" at bounding box center [208, 144] width 3 height 3
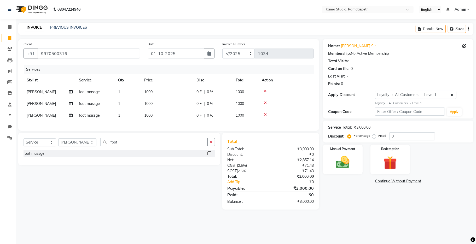
click at [209, 155] on label at bounding box center [209, 153] width 4 height 4
click at [209, 155] on input "checkbox" at bounding box center [208, 153] width 3 height 3
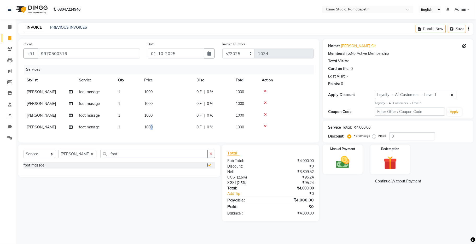
drag, startPoint x: 151, startPoint y: 122, endPoint x: 155, endPoint y: 128, distance: 7.4
click at [155, 128] on td "1000" at bounding box center [167, 127] width 52 height 12
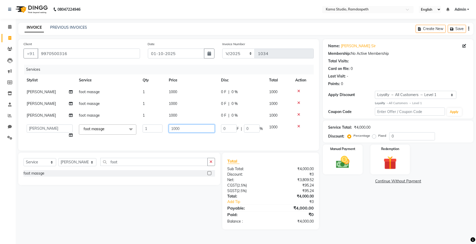
drag, startPoint x: 190, startPoint y: 129, endPoint x: 160, endPoint y: 128, distance: 30.1
click at [157, 130] on tr "[PERSON_NAME] [PERSON_NAME] Ankit Dhawariya [PERSON_NAME] Devendra Dhawariya Si…" at bounding box center [169, 131] width 290 height 20
click at [177, 138] on div "Services Stylist Service Qty Price Disc Total Action [PERSON_NAME] foot massge …" at bounding box center [169, 105] width 290 height 81
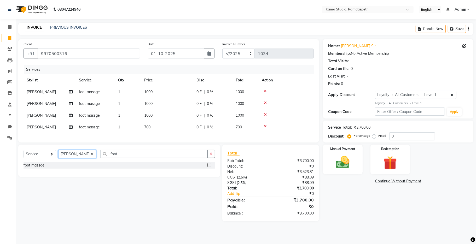
click at [83, 158] on select "Select Stylist [PERSON_NAME] [PERSON_NAME] Ankit Dhawariya [PERSON_NAME] Sir [P…" at bounding box center [77, 154] width 38 height 8
click at [58, 155] on select "Select Stylist [PERSON_NAME] [PERSON_NAME] Ankit Dhawariya [PERSON_NAME] Sir [P…" at bounding box center [77, 154] width 38 height 8
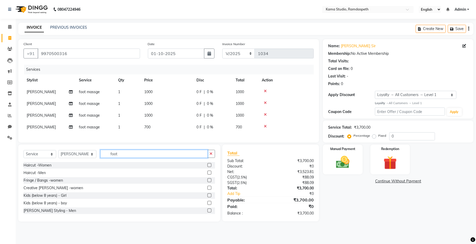
drag, startPoint x: 107, startPoint y: 159, endPoint x: 103, endPoint y: 159, distance: 3.4
click at [103, 158] on input "foot" at bounding box center [153, 154] width 107 height 8
click at [207, 213] on label at bounding box center [209, 211] width 4 height 4
click at [207, 213] on input "checkbox" at bounding box center [208, 210] width 3 height 3
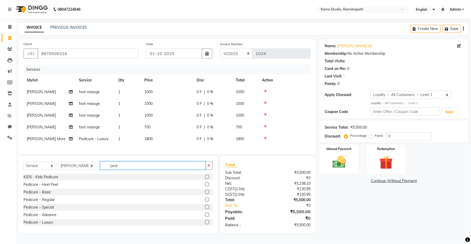
drag, startPoint x: 125, startPoint y: 170, endPoint x: 99, endPoint y: 171, distance: 25.9
click at [100, 170] on input "pedi" at bounding box center [152, 166] width 105 height 8
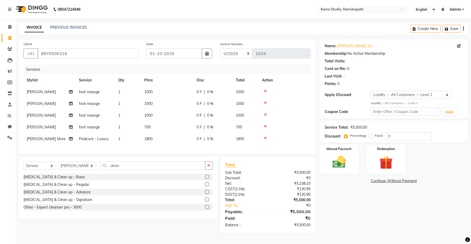
click at [208, 194] on label at bounding box center [207, 192] width 4 height 4
click at [208, 194] on input "checkbox" at bounding box center [206, 192] width 3 height 3
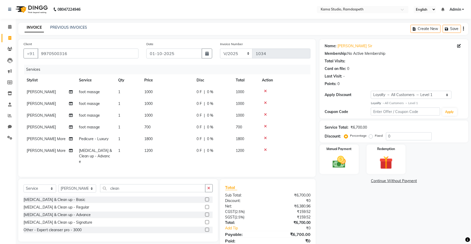
click at [168, 153] on td "1200" at bounding box center [167, 156] width 52 height 23
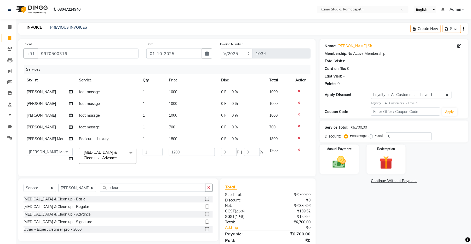
click at [207, 209] on label at bounding box center [207, 207] width 4 height 4
click at [207, 209] on input "checkbox" at bounding box center [206, 206] width 3 height 3
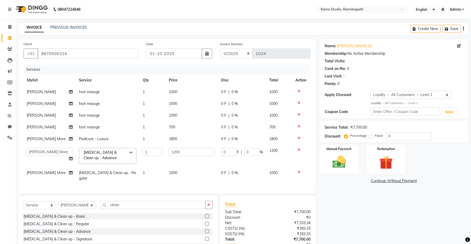
click at [206, 216] on label at bounding box center [207, 216] width 4 height 4
click at [206, 216] on input "checkbox" at bounding box center [206, 216] width 3 height 3
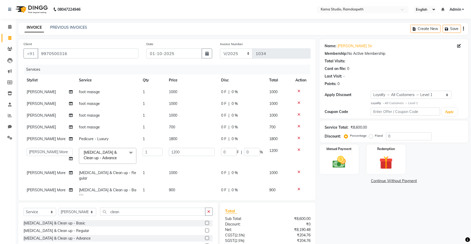
click at [297, 148] on icon at bounding box center [298, 150] width 3 height 4
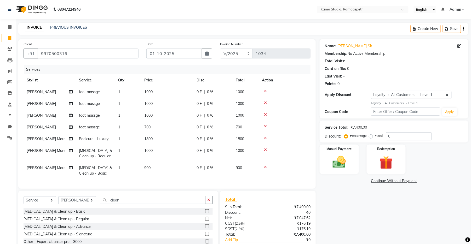
click at [264, 150] on icon at bounding box center [265, 150] width 3 height 4
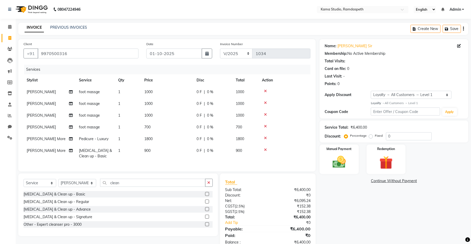
click at [156, 151] on td "900" at bounding box center [167, 153] width 52 height 17
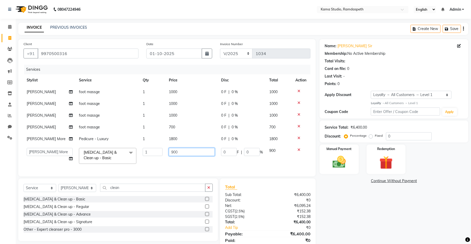
drag, startPoint x: 177, startPoint y: 154, endPoint x: 167, endPoint y: 153, distance: 10.5
click at [167, 153] on td "900" at bounding box center [192, 156] width 52 height 22
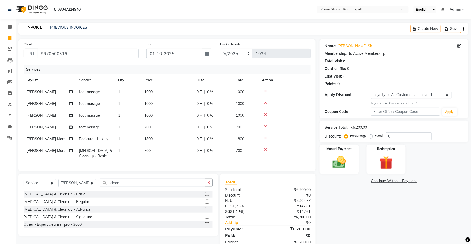
click at [169, 162] on div "Services Stylist Service Qty Price Disc Total Action [PERSON_NAME] foot massge …" at bounding box center [167, 116] width 287 height 102
click at [350, 158] on img at bounding box center [339, 162] width 22 height 16
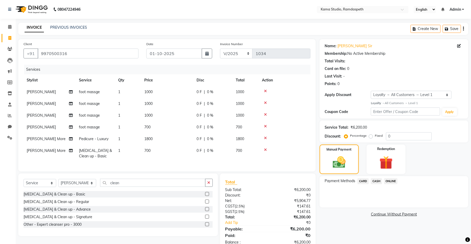
click at [373, 182] on span "CASH" at bounding box center [376, 181] width 11 height 6
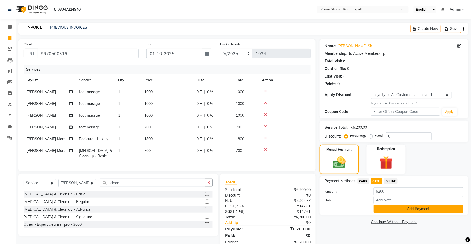
click at [386, 209] on button "Add Payment" at bounding box center [418, 209] width 90 height 8
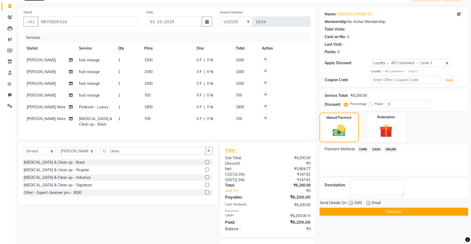
scroll to position [63, 0]
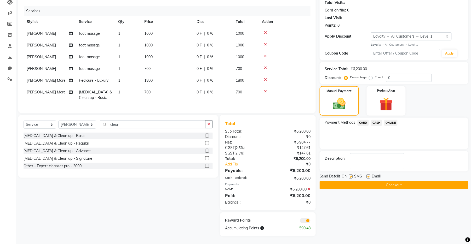
click at [351, 175] on label at bounding box center [351, 177] width 4 height 4
click at [351, 175] on input "checkbox" at bounding box center [350, 176] width 3 height 3
click at [369, 175] on label at bounding box center [368, 177] width 4 height 4
click at [369, 175] on input "checkbox" at bounding box center [367, 176] width 3 height 3
click at [341, 181] on button "Checkout" at bounding box center [393, 185] width 149 height 8
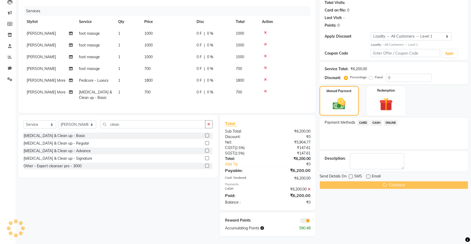
scroll to position [33, 0]
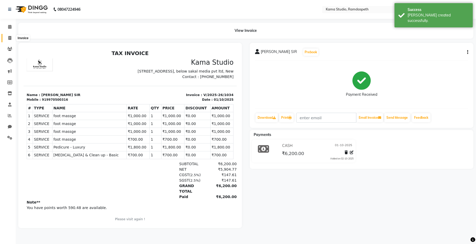
click at [9, 38] on icon at bounding box center [9, 38] width 3 height 4
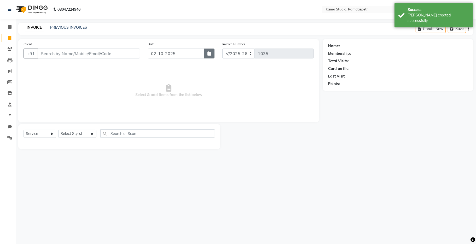
click at [211, 52] on icon "button" at bounding box center [209, 53] width 4 height 4
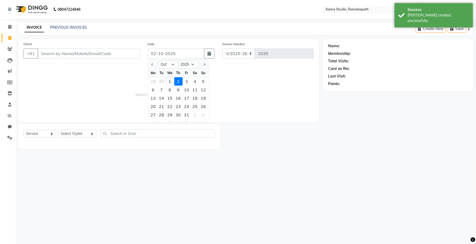
click at [170, 82] on div "1" at bounding box center [170, 81] width 8 height 8
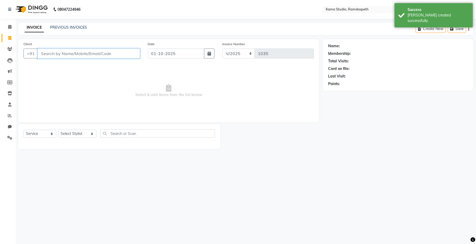
click at [104, 55] on input "Client" at bounding box center [89, 54] width 102 height 10
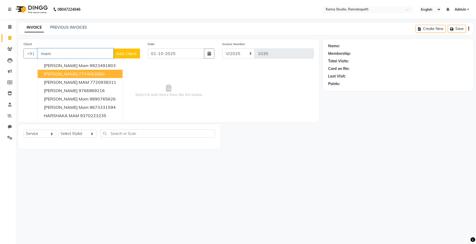
click at [93, 75] on button "[PERSON_NAME] mam 7774063880" at bounding box center [80, 74] width 85 height 8
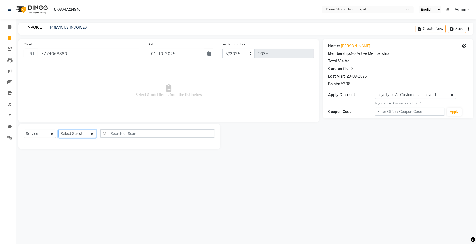
click at [83, 134] on select "Select Stylist [PERSON_NAME] [PERSON_NAME] Ankit Dhawariya [PERSON_NAME] Sir [P…" at bounding box center [77, 134] width 38 height 8
click at [58, 130] on select "Select Stylist [PERSON_NAME] [PERSON_NAME] Ankit Dhawariya [PERSON_NAME] Sir [P…" at bounding box center [77, 134] width 38 height 8
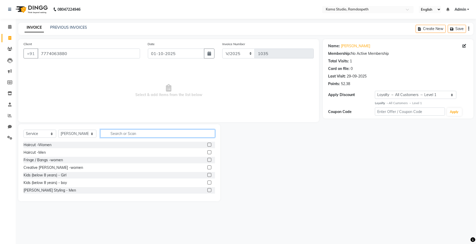
click at [119, 136] on input "text" at bounding box center [157, 134] width 115 height 8
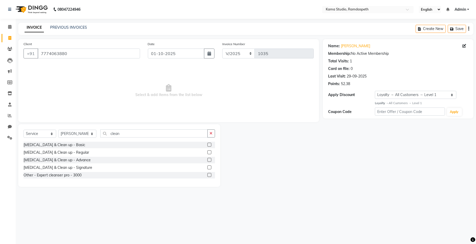
click at [209, 166] on label at bounding box center [209, 168] width 4 height 4
click at [209, 166] on input "checkbox" at bounding box center [208, 167] width 3 height 3
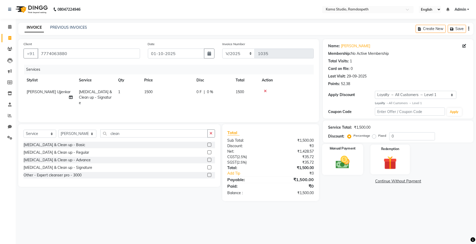
click at [349, 162] on img at bounding box center [342, 162] width 23 height 16
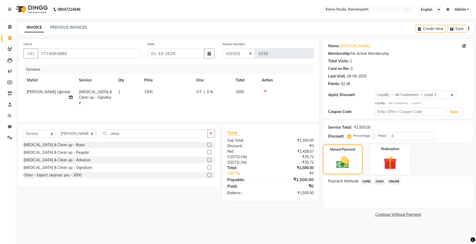
click at [383, 180] on span "CASH" at bounding box center [379, 182] width 11 height 6
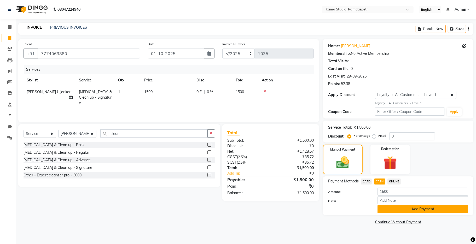
click at [393, 208] on button "Add Payment" at bounding box center [422, 209] width 91 height 8
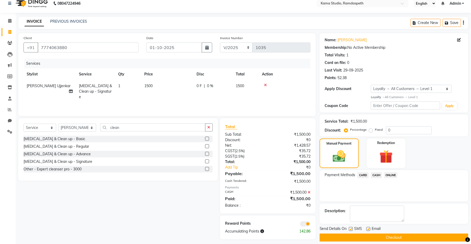
scroll to position [11, 0]
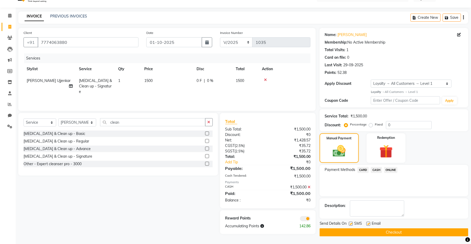
click at [351, 223] on label at bounding box center [351, 224] width 4 height 4
click at [351, 223] on input "checkbox" at bounding box center [350, 224] width 3 height 3
click at [367, 223] on label at bounding box center [368, 224] width 4 height 4
click at [367, 223] on input "checkbox" at bounding box center [367, 224] width 3 height 3
click at [370, 232] on button "Checkout" at bounding box center [393, 233] width 149 height 8
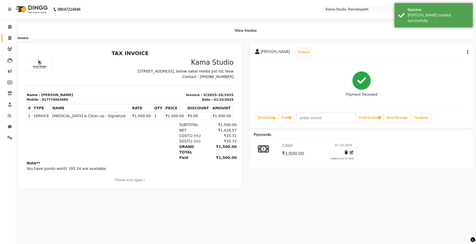
click at [7, 36] on span at bounding box center [9, 38] width 9 height 6
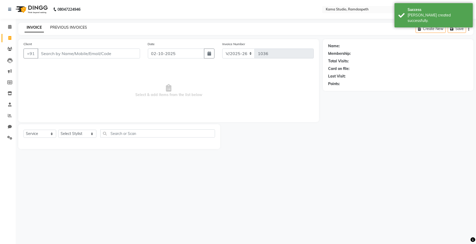
click at [77, 28] on link "PREVIOUS INVOICES" at bounding box center [68, 27] width 37 height 5
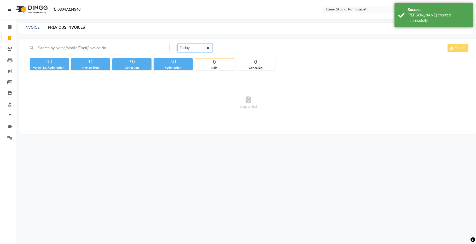
drag, startPoint x: 192, startPoint y: 47, endPoint x: 194, endPoint y: 51, distance: 4.7
click at [192, 48] on select "[DATE] [DATE] Custom Range" at bounding box center [194, 48] width 35 height 8
click at [177, 44] on select "[DATE] [DATE] Custom Range" at bounding box center [194, 48] width 35 height 8
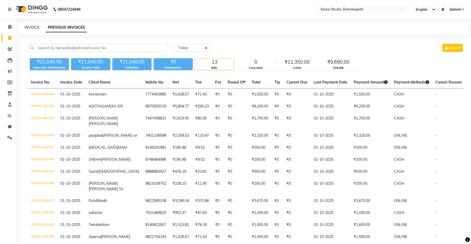
click at [32, 28] on link "INVOICE" at bounding box center [32, 27] width 15 height 5
